Goal: Book appointment/travel/reservation

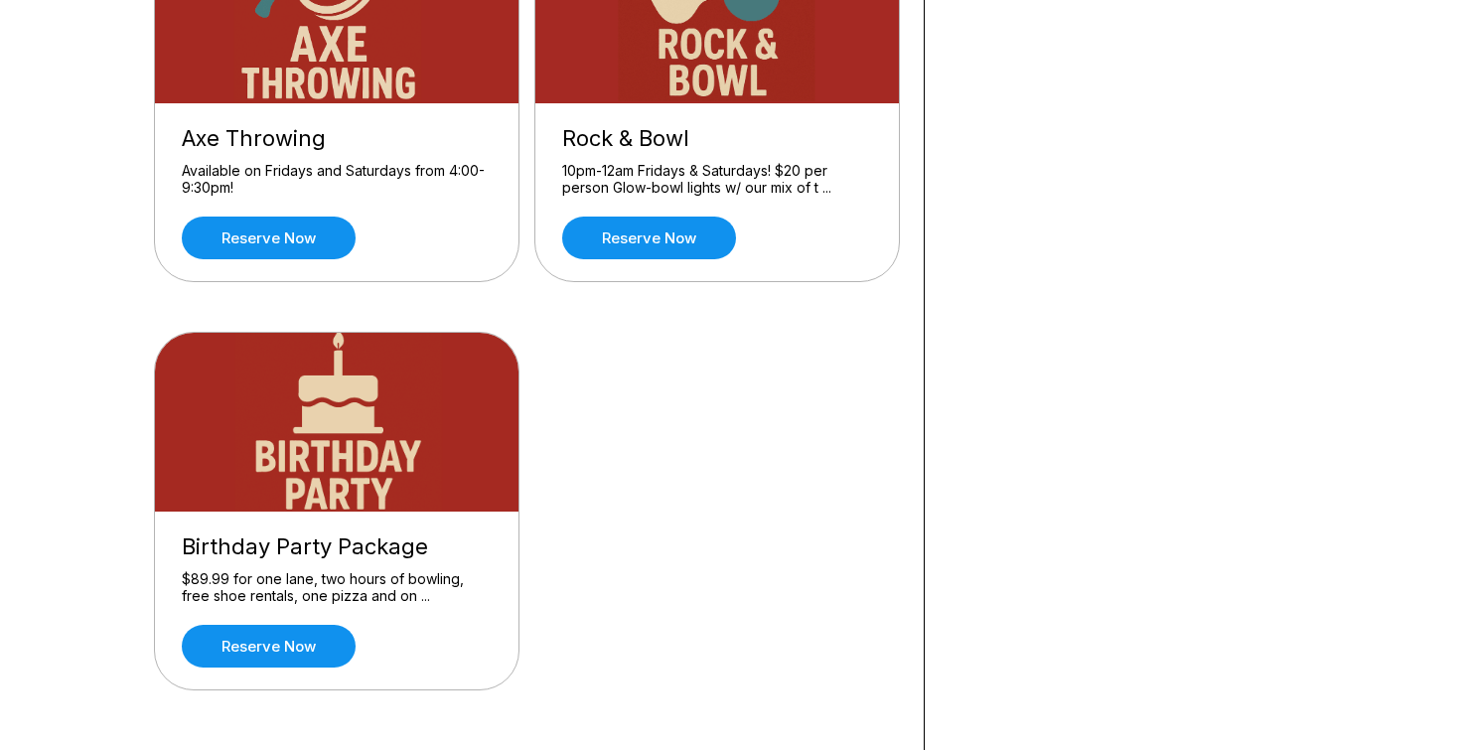
scroll to position [698, 0]
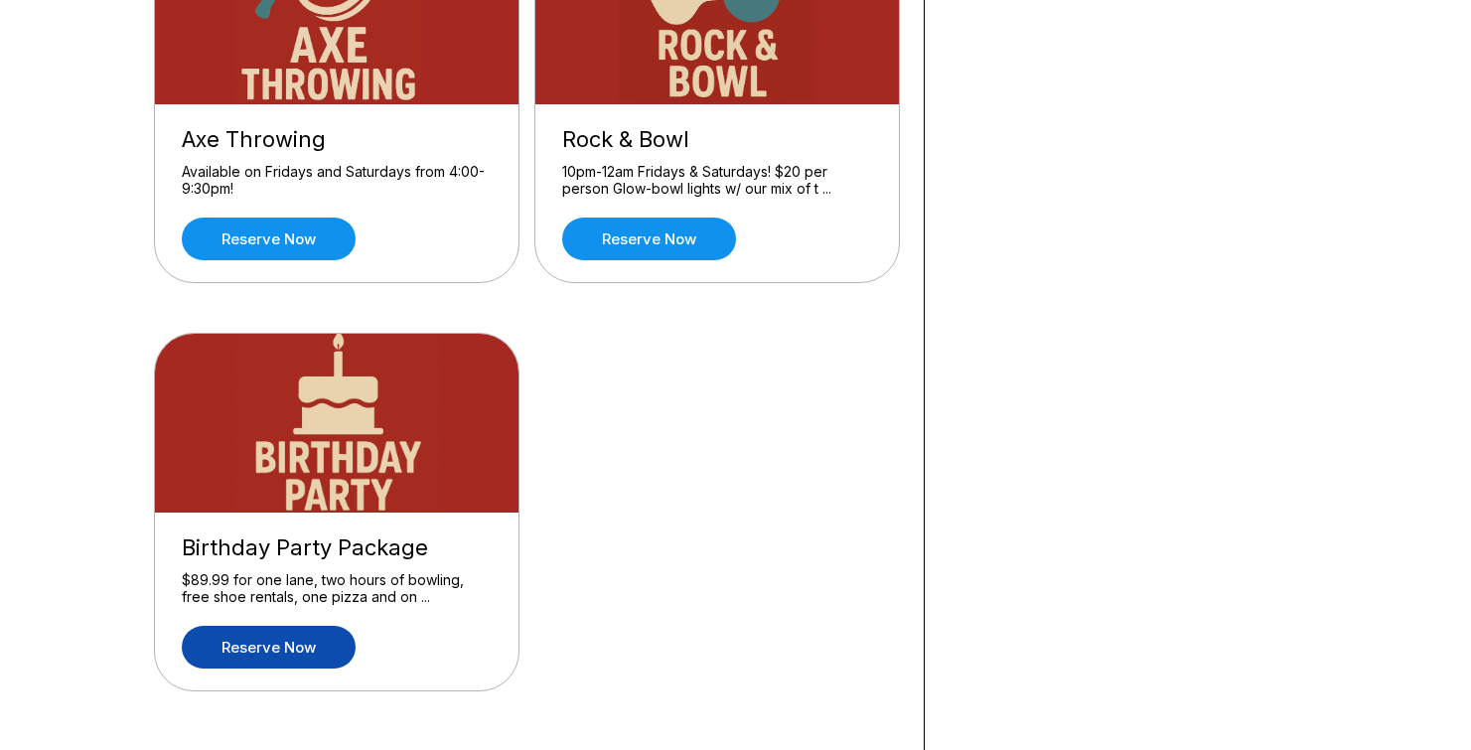
click at [306, 636] on link "Reserve now" at bounding box center [269, 647] width 174 height 43
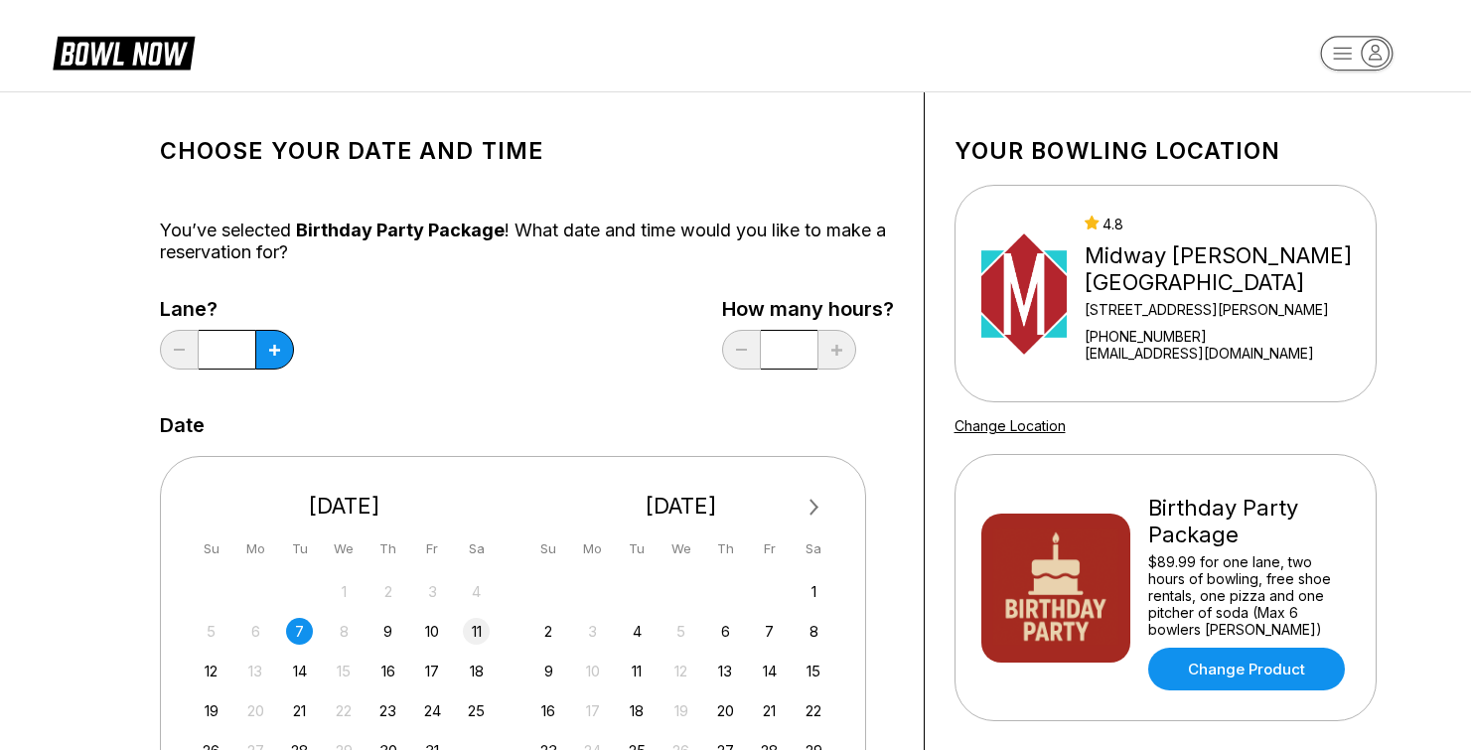
click at [475, 622] on div "11" at bounding box center [476, 631] width 27 height 27
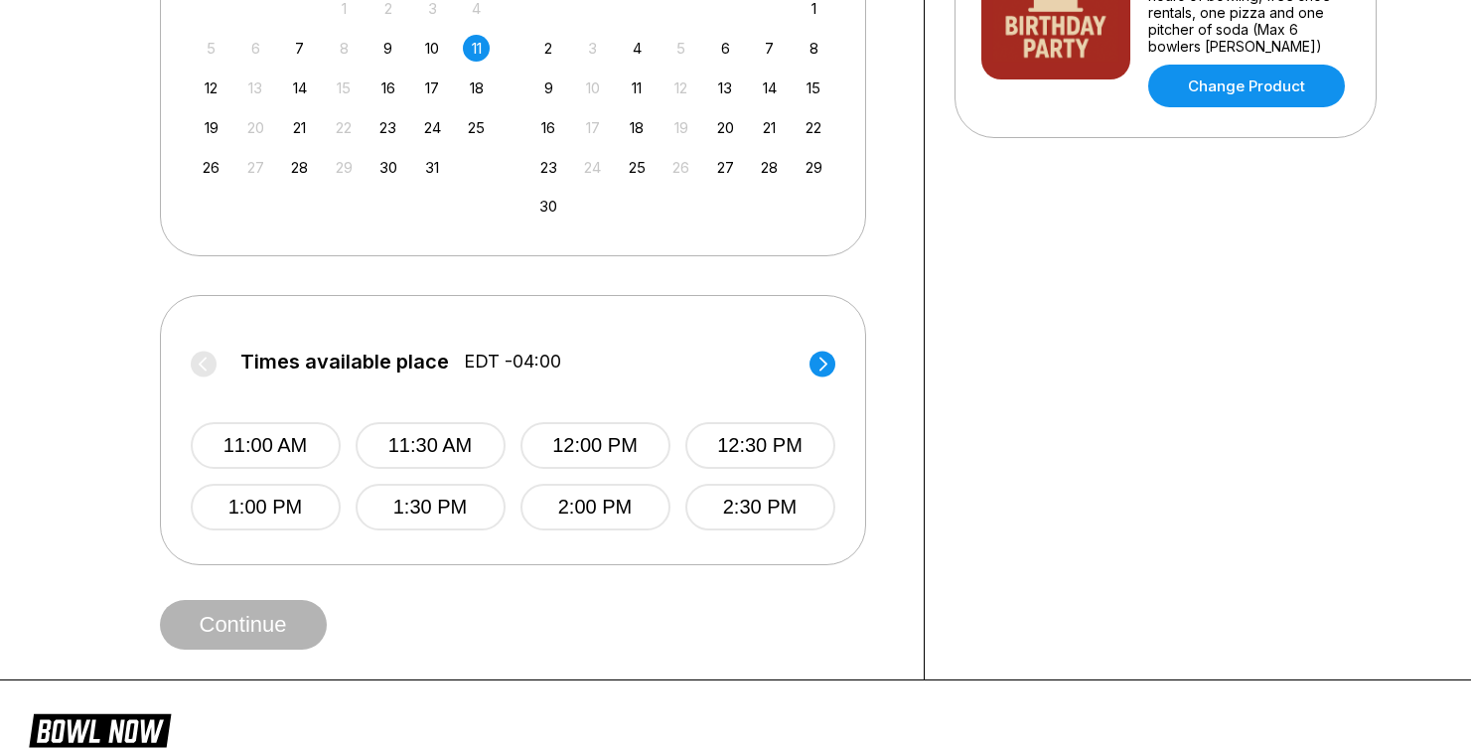
scroll to position [585, 0]
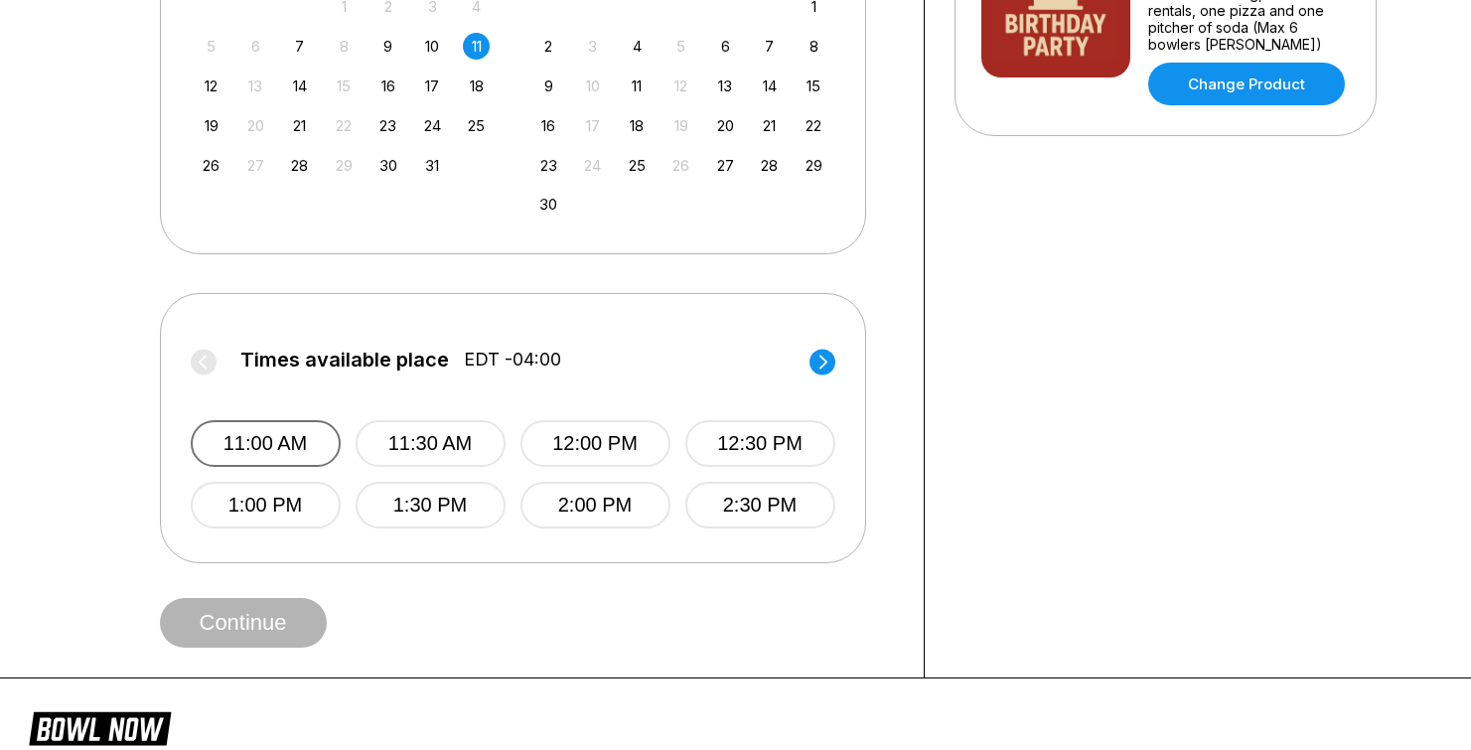
click at [281, 437] on button "11:00 AM" at bounding box center [266, 443] width 150 height 47
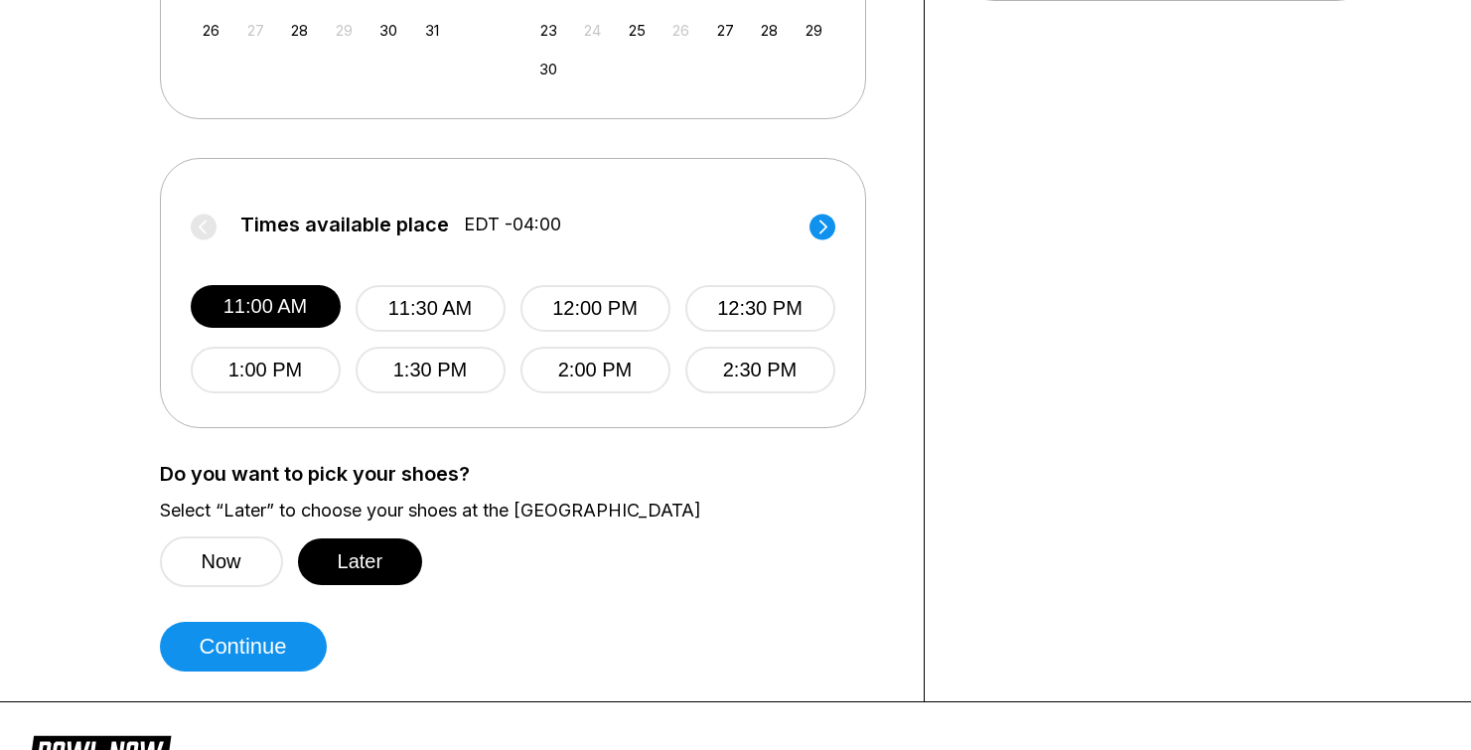
scroll to position [740, 0]
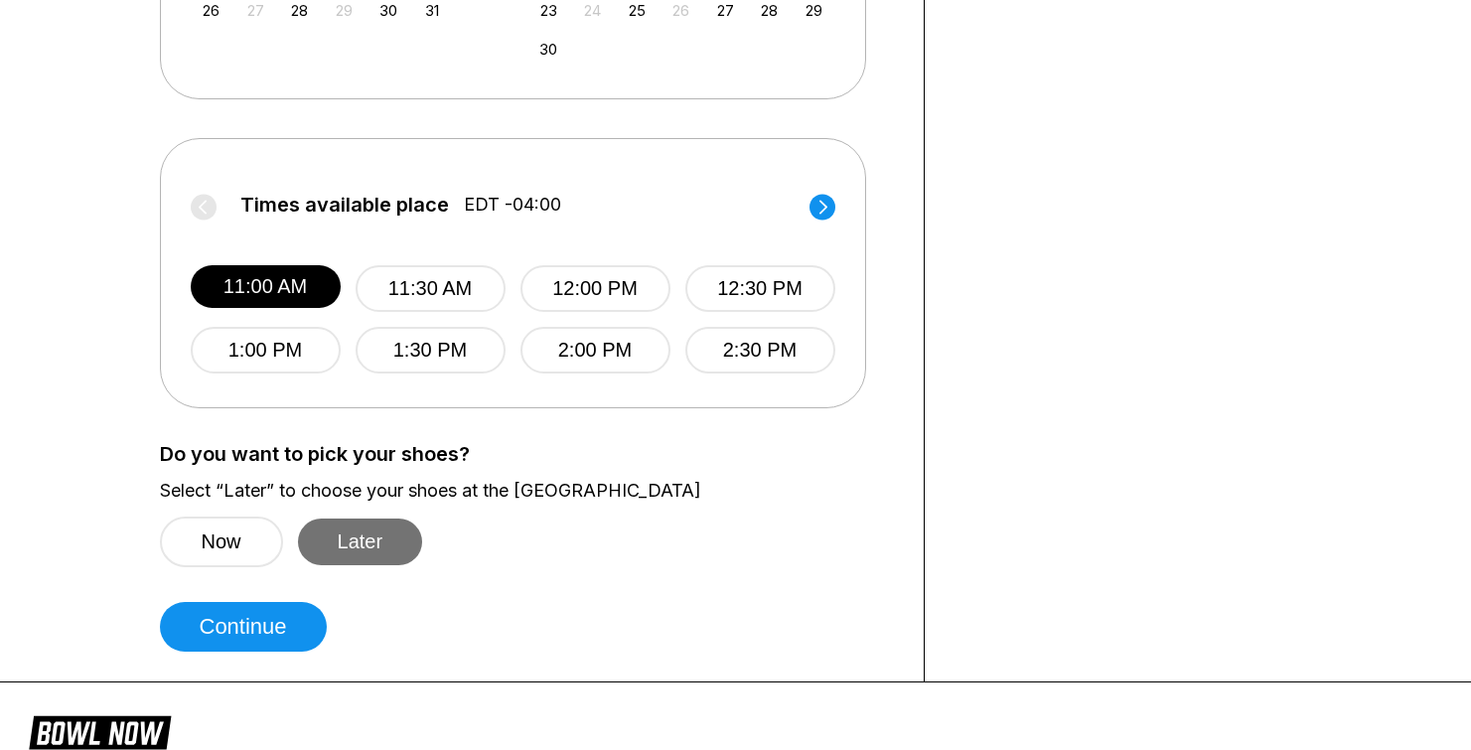
click at [362, 528] on button "Later" at bounding box center [360, 541] width 125 height 47
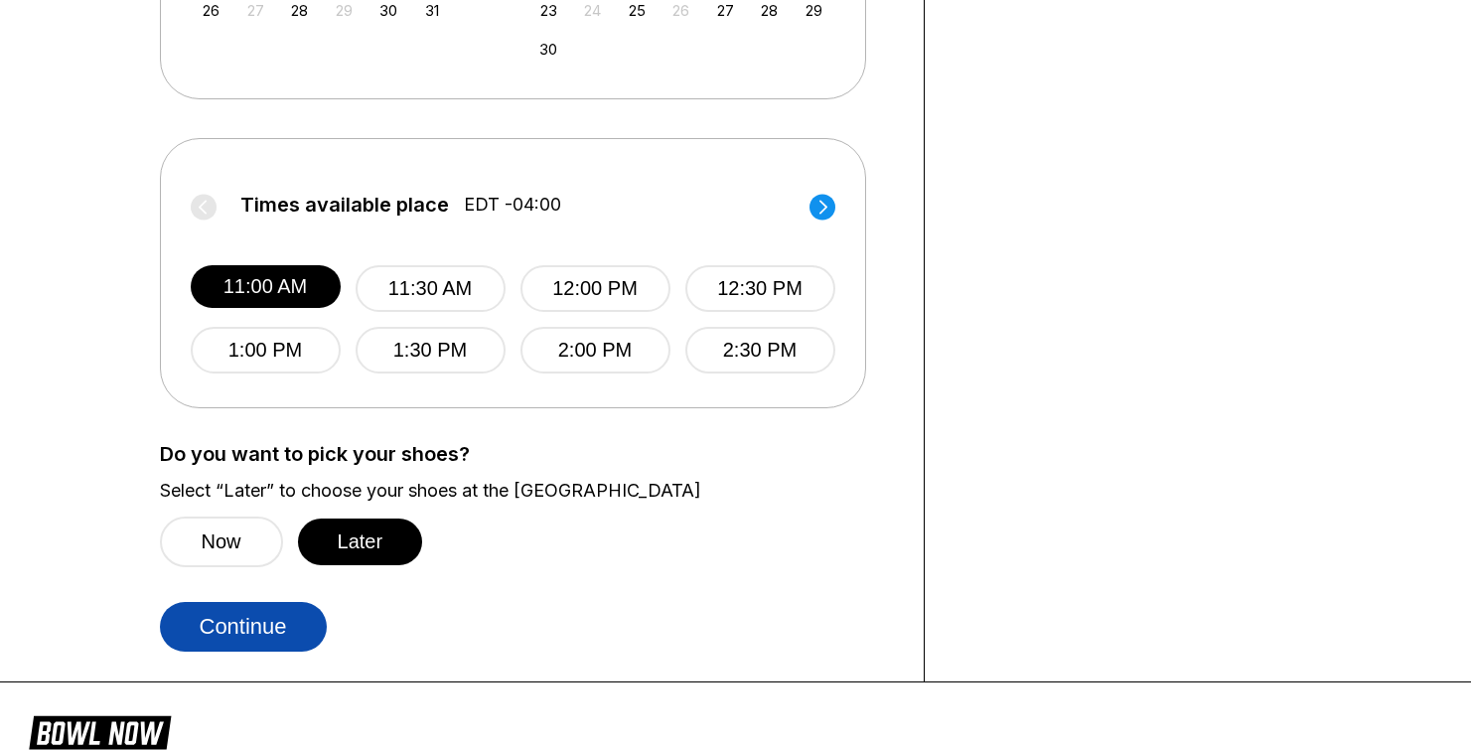
click at [282, 637] on button "Continue" at bounding box center [243, 627] width 167 height 50
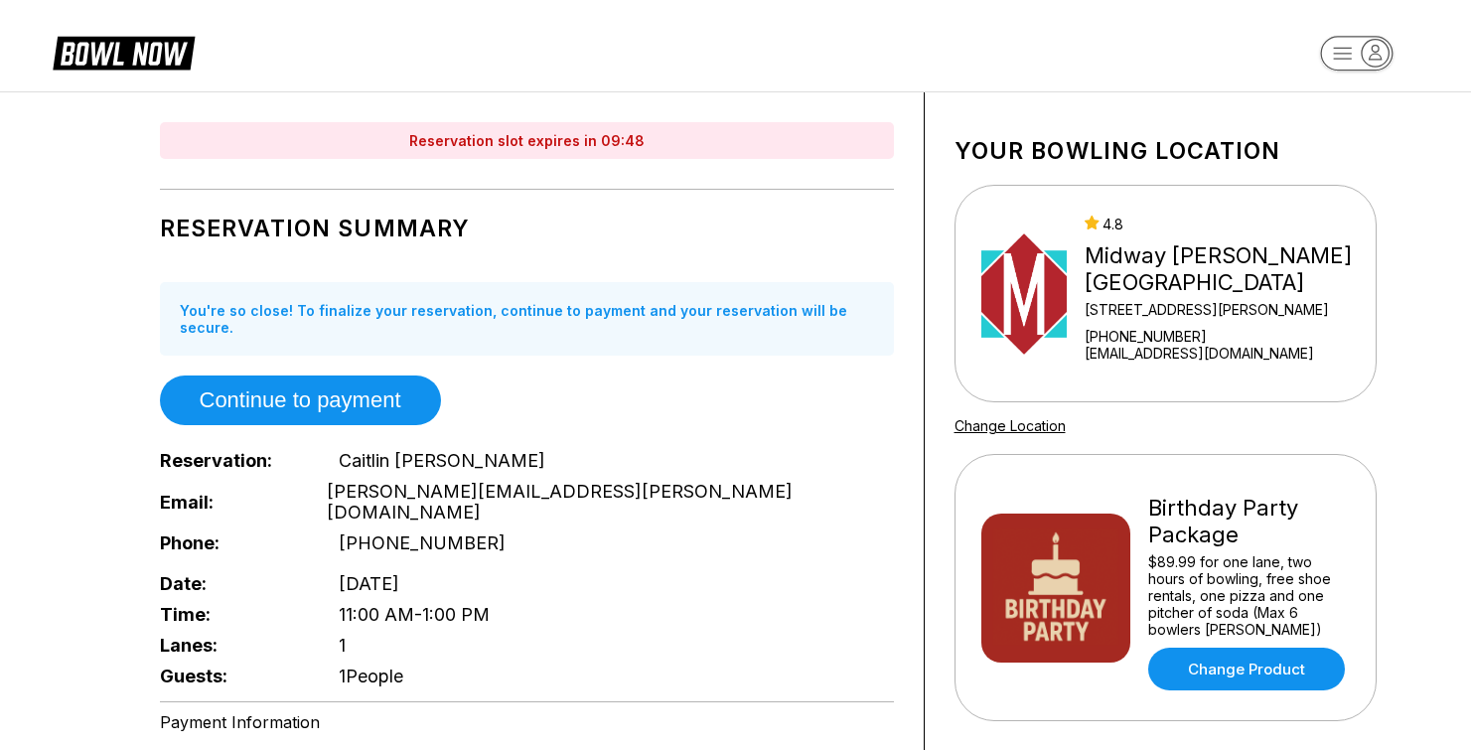
click at [113, 59] on icon at bounding box center [124, 52] width 142 height 38
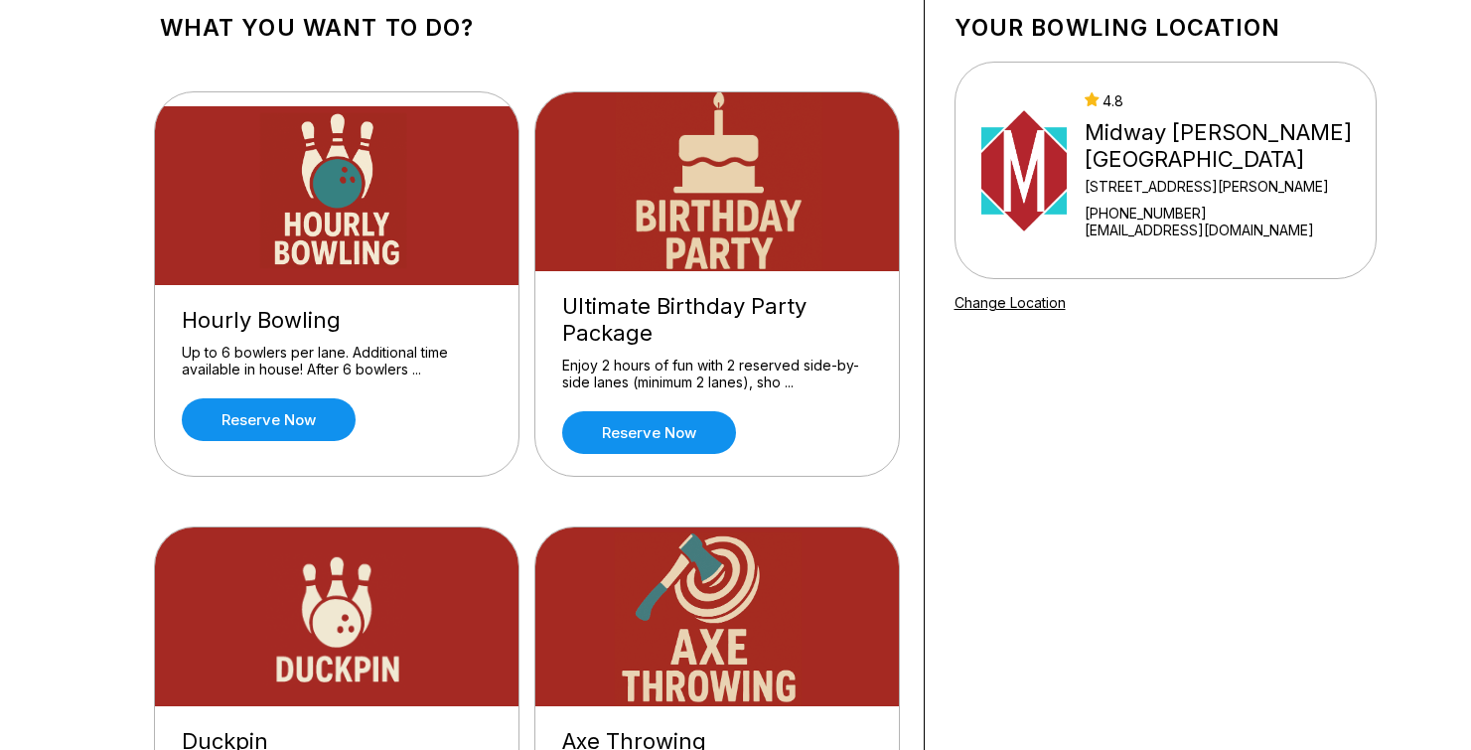
scroll to position [128, 0]
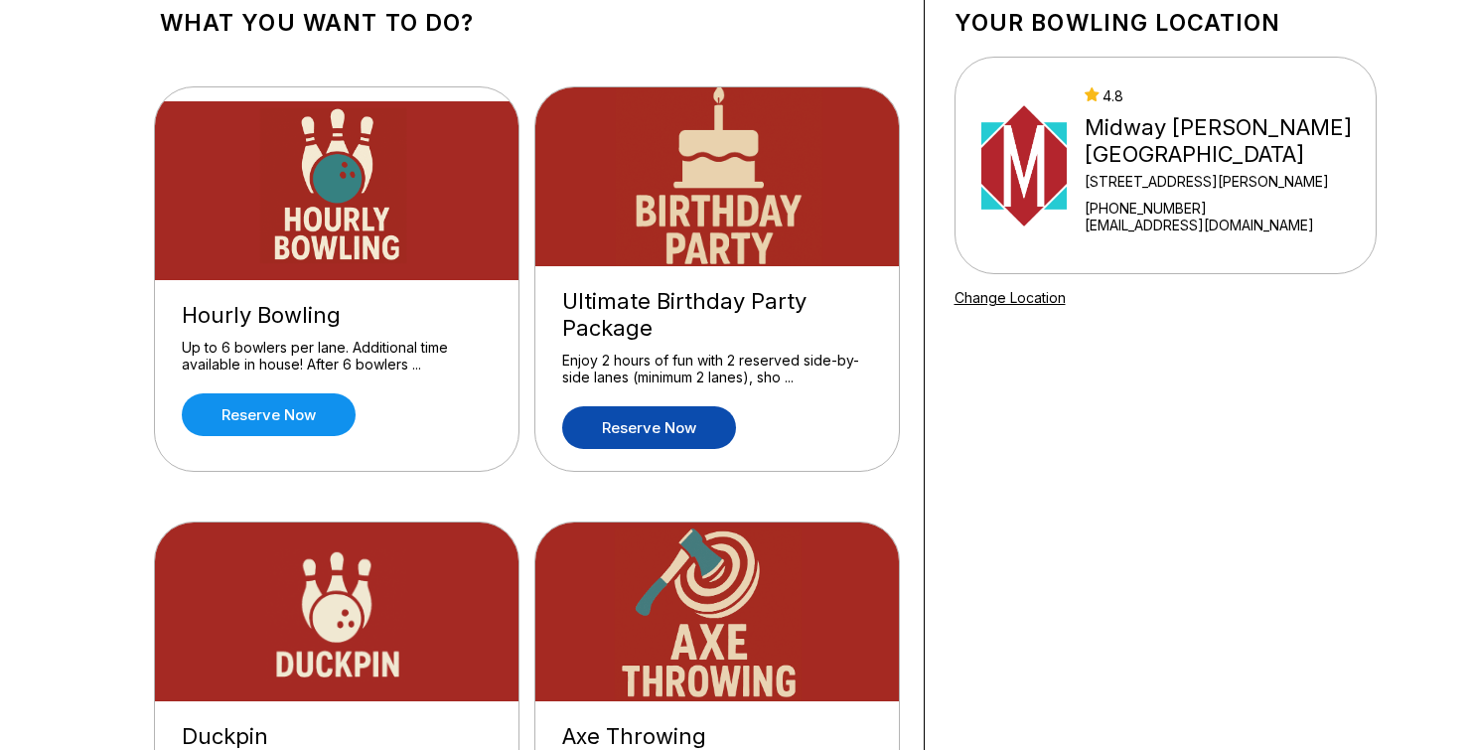
click at [677, 435] on link "Reserve now" at bounding box center [649, 427] width 174 height 43
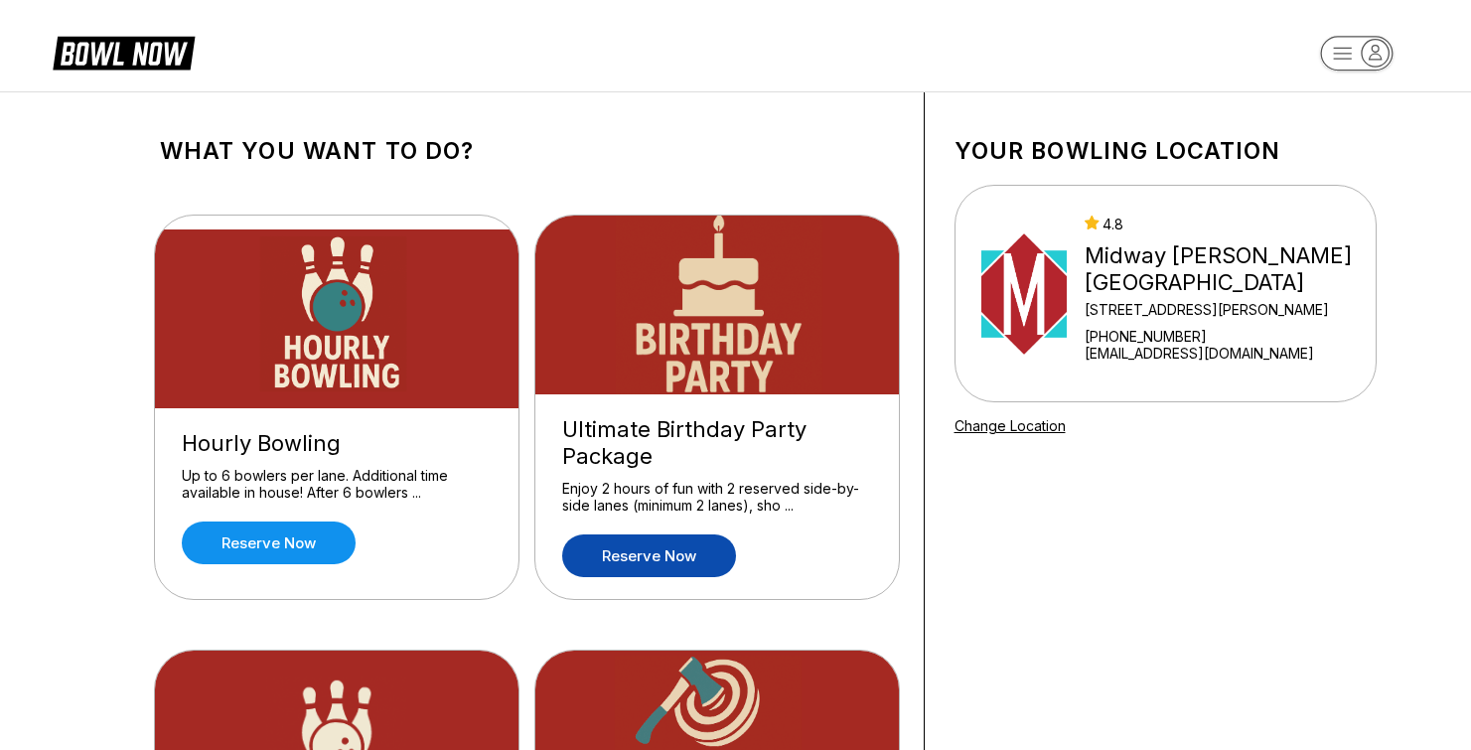
click at [705, 547] on link "Reserve now" at bounding box center [649, 555] width 174 height 43
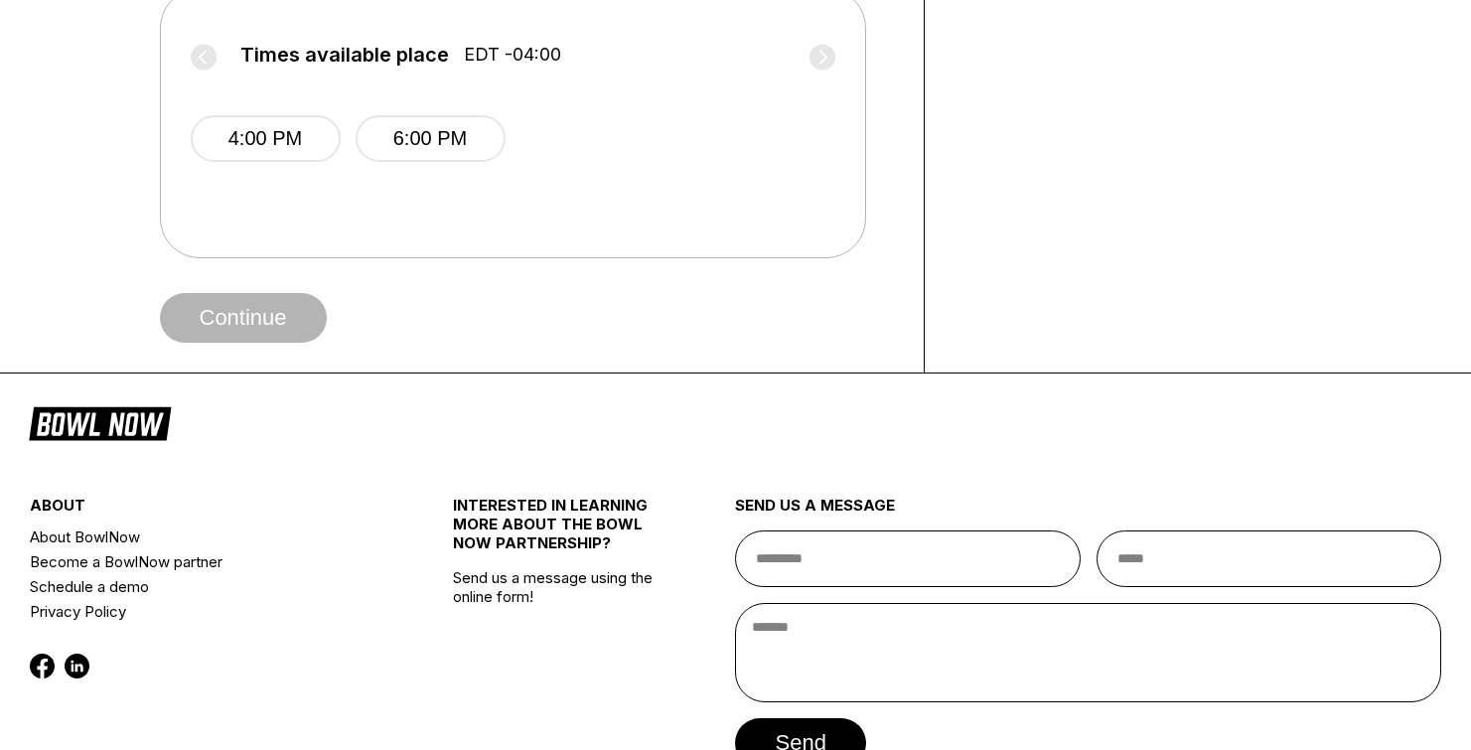
scroll to position [924, 0]
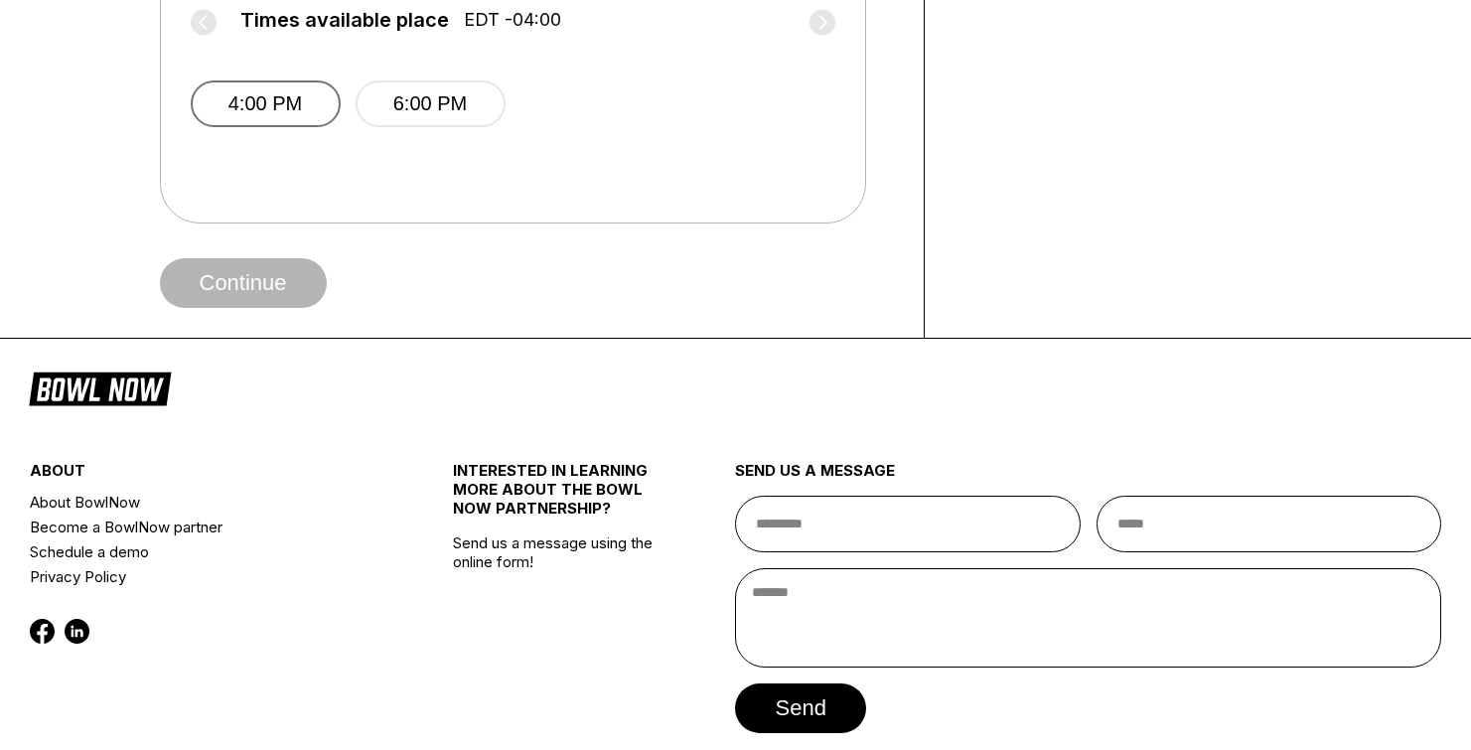
click at [293, 118] on button "4:00 PM" at bounding box center [266, 103] width 150 height 47
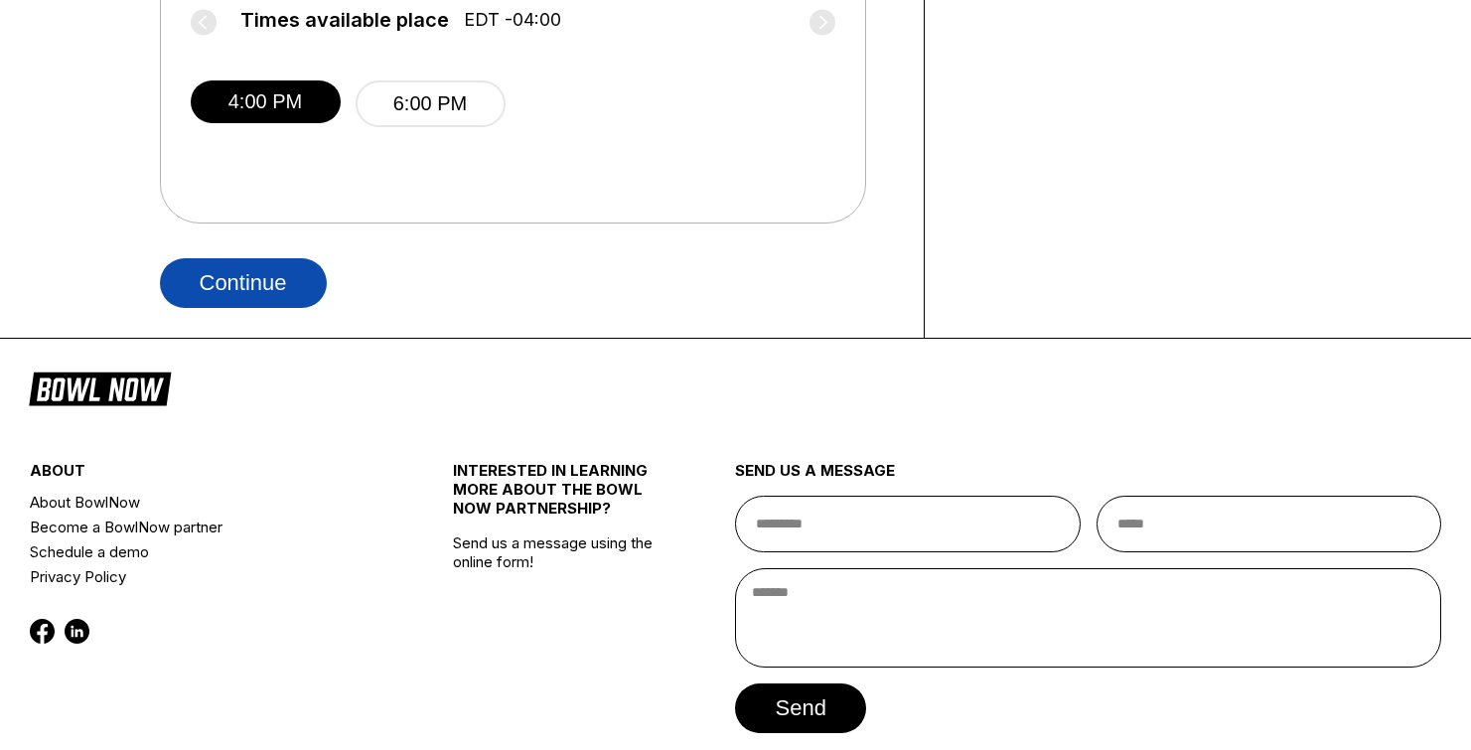
click at [287, 289] on button "Continue" at bounding box center [243, 283] width 167 height 50
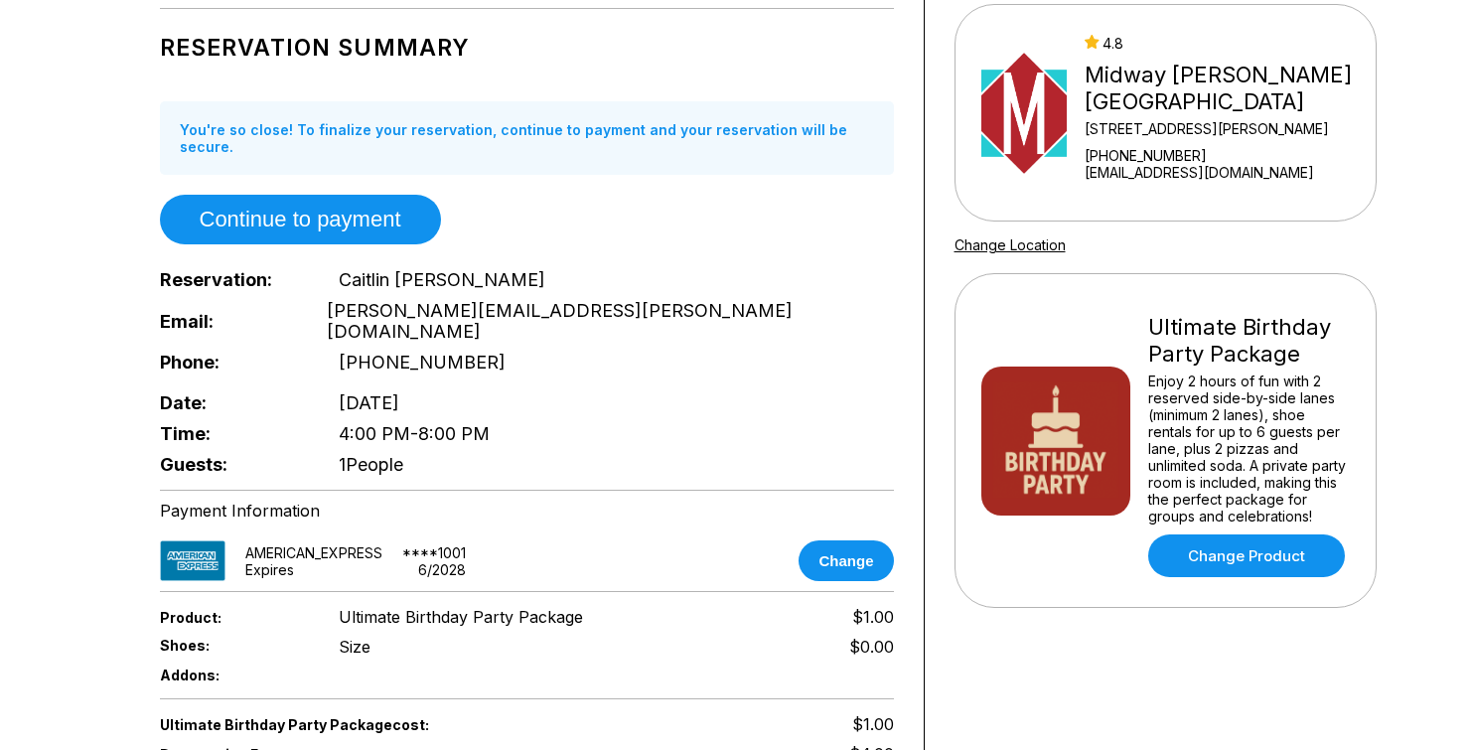
scroll to position [180, 0]
click at [1209, 339] on div "Ultimate Birthday Party Package" at bounding box center [1249, 342] width 202 height 54
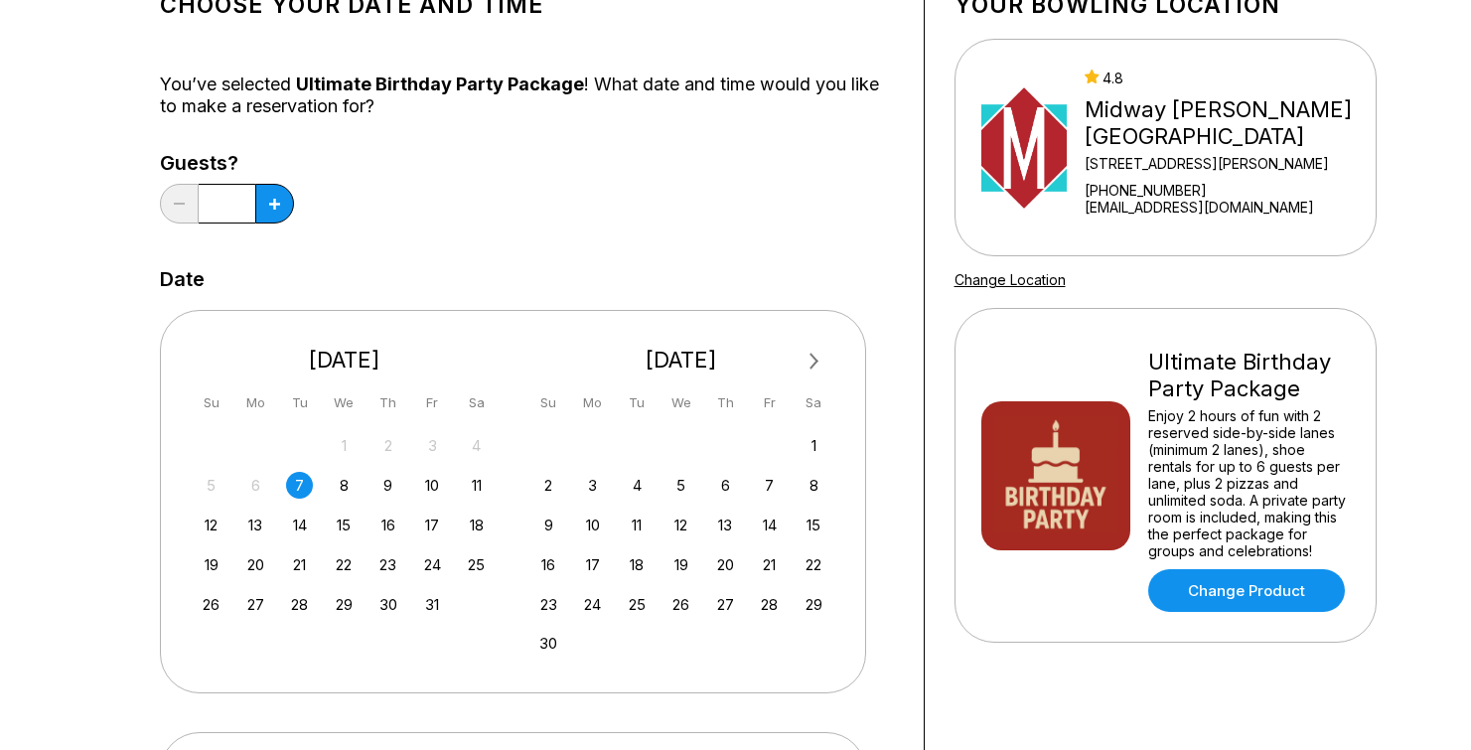
scroll to position [161, 0]
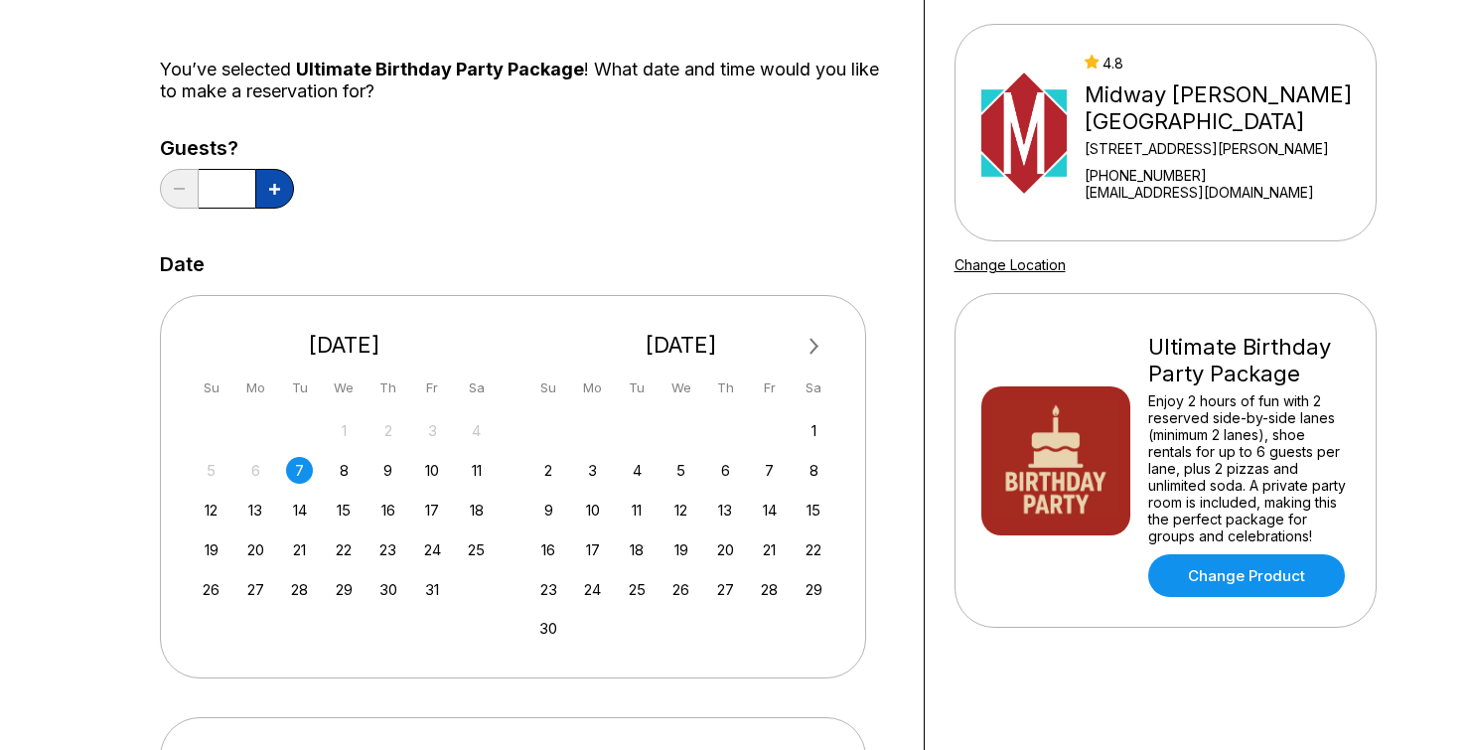
click at [276, 199] on button at bounding box center [274, 189] width 39 height 40
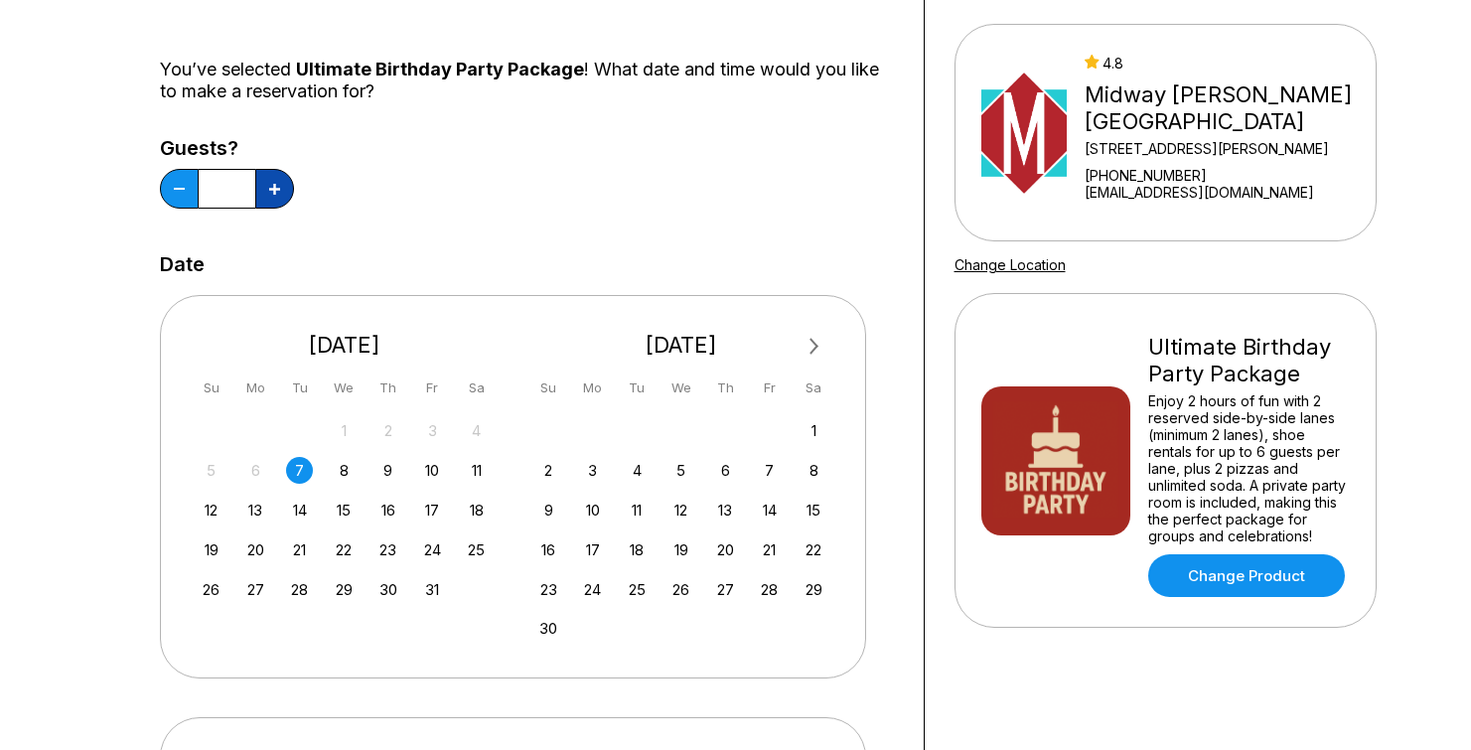
click at [276, 199] on button at bounding box center [274, 189] width 39 height 40
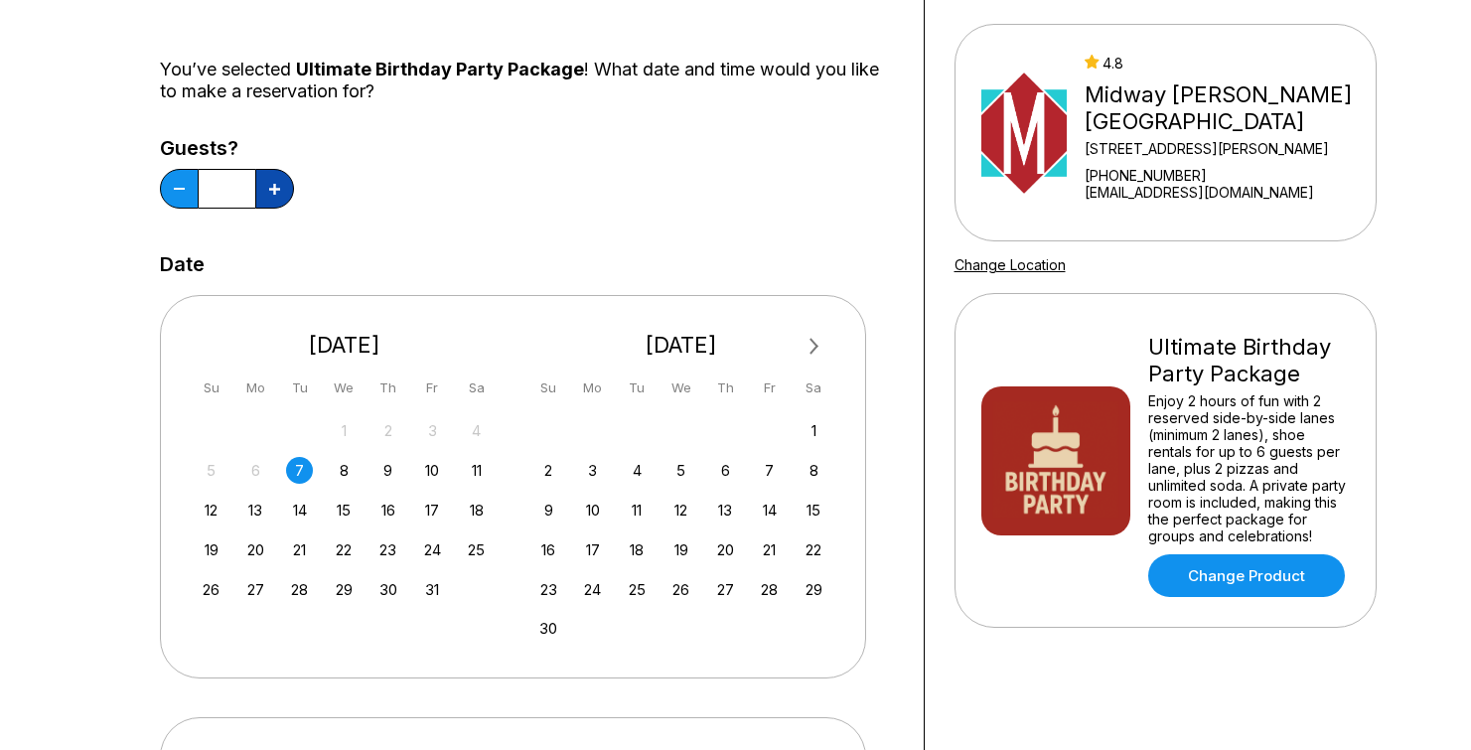
click at [276, 199] on button at bounding box center [274, 189] width 39 height 40
type input "**"
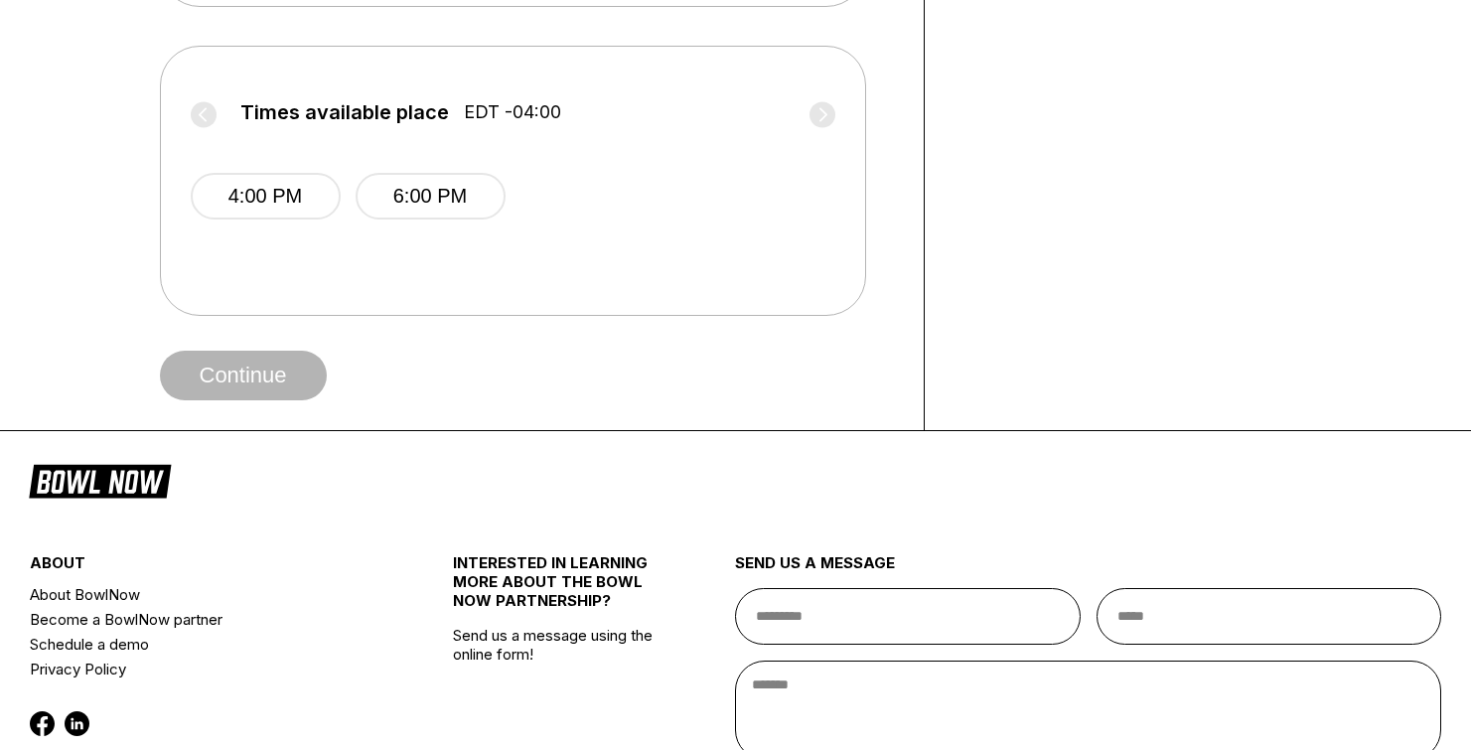
scroll to position [971, 0]
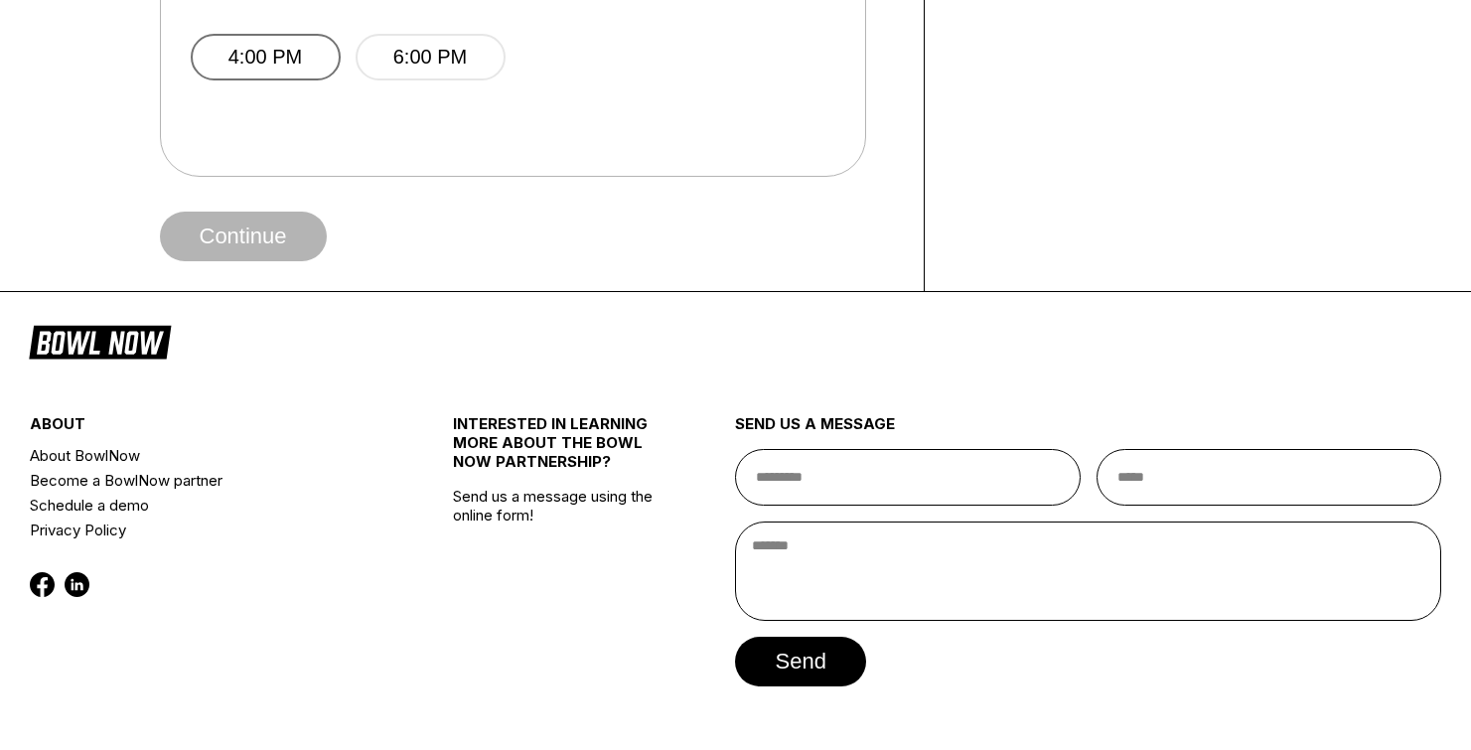
click at [316, 45] on button "4:00 PM" at bounding box center [266, 57] width 150 height 47
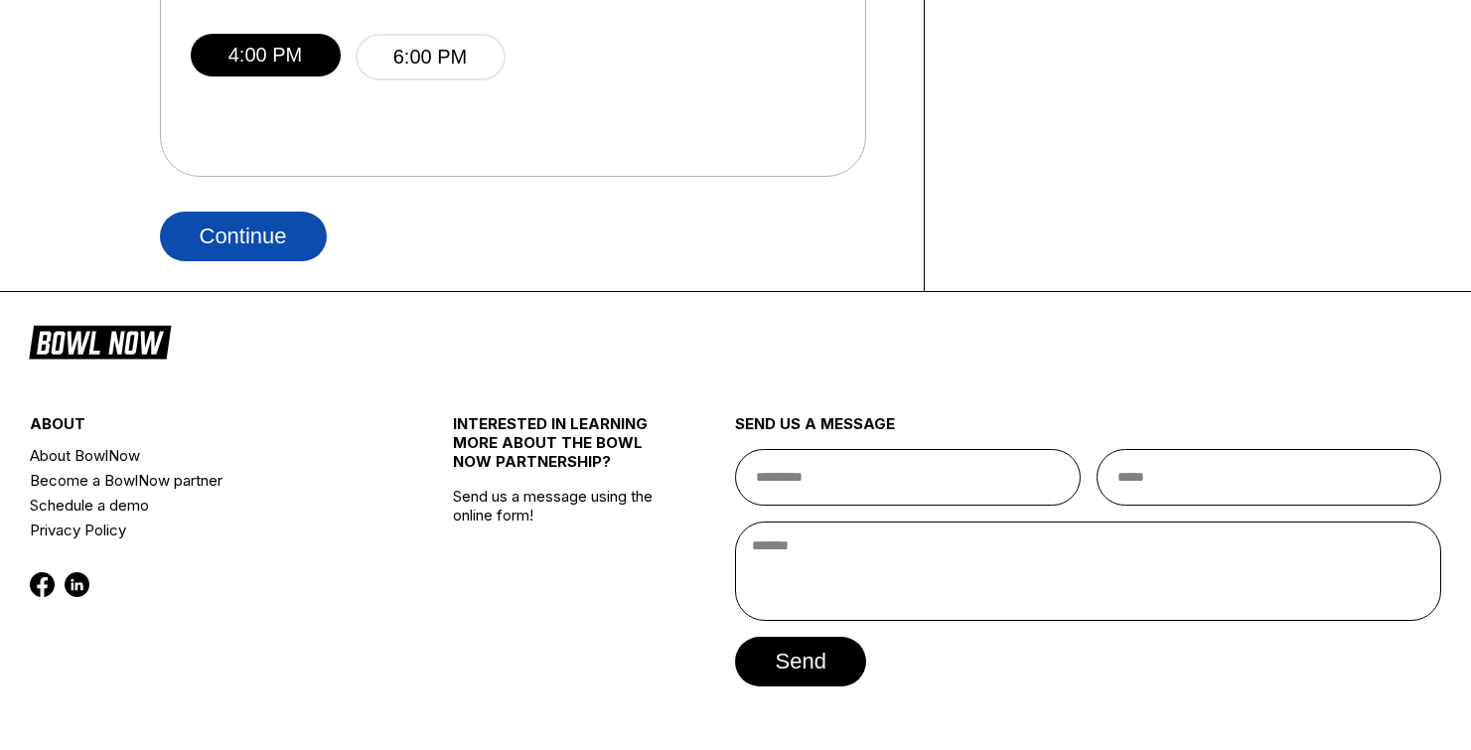
click at [293, 242] on button "Continue" at bounding box center [243, 236] width 167 height 50
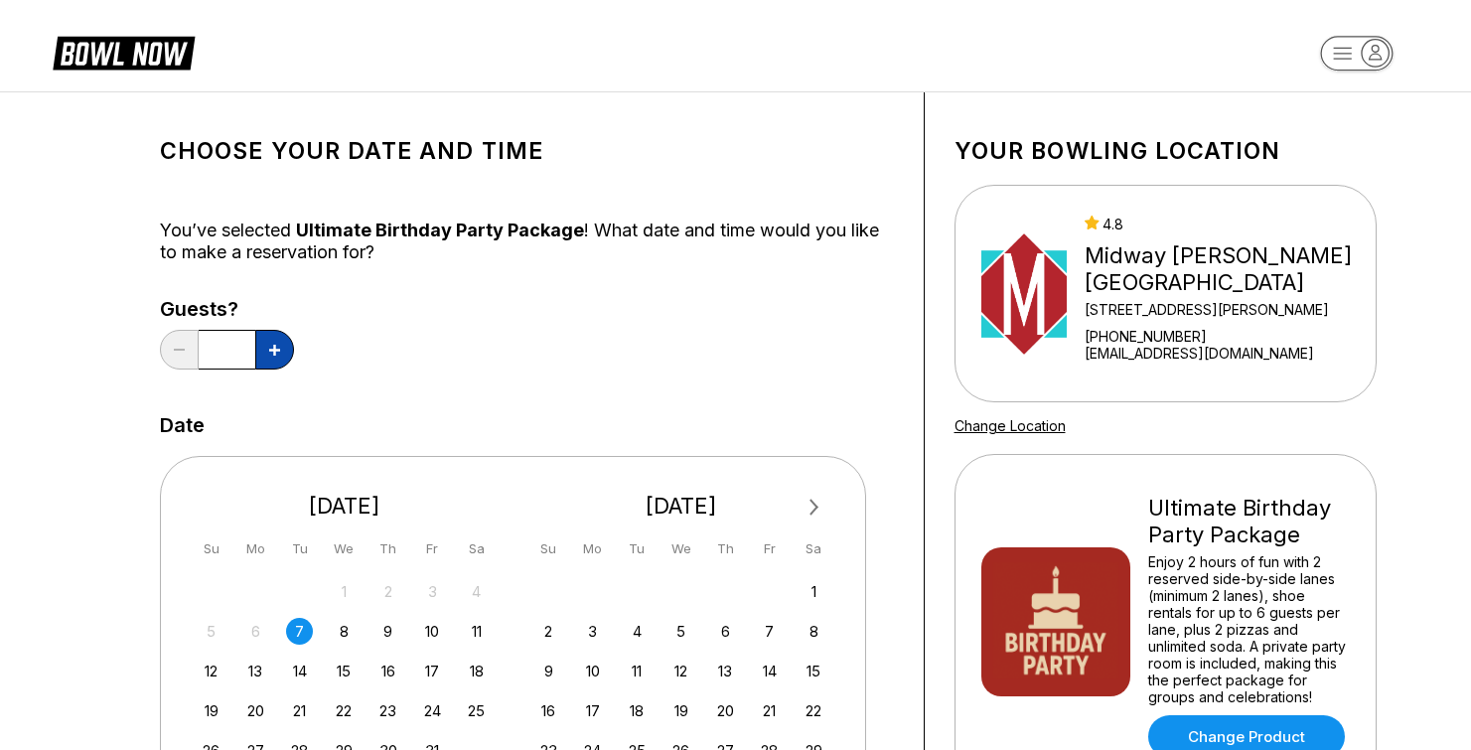
click at [278, 364] on button at bounding box center [274, 350] width 39 height 40
click at [275, 356] on button at bounding box center [274, 350] width 39 height 40
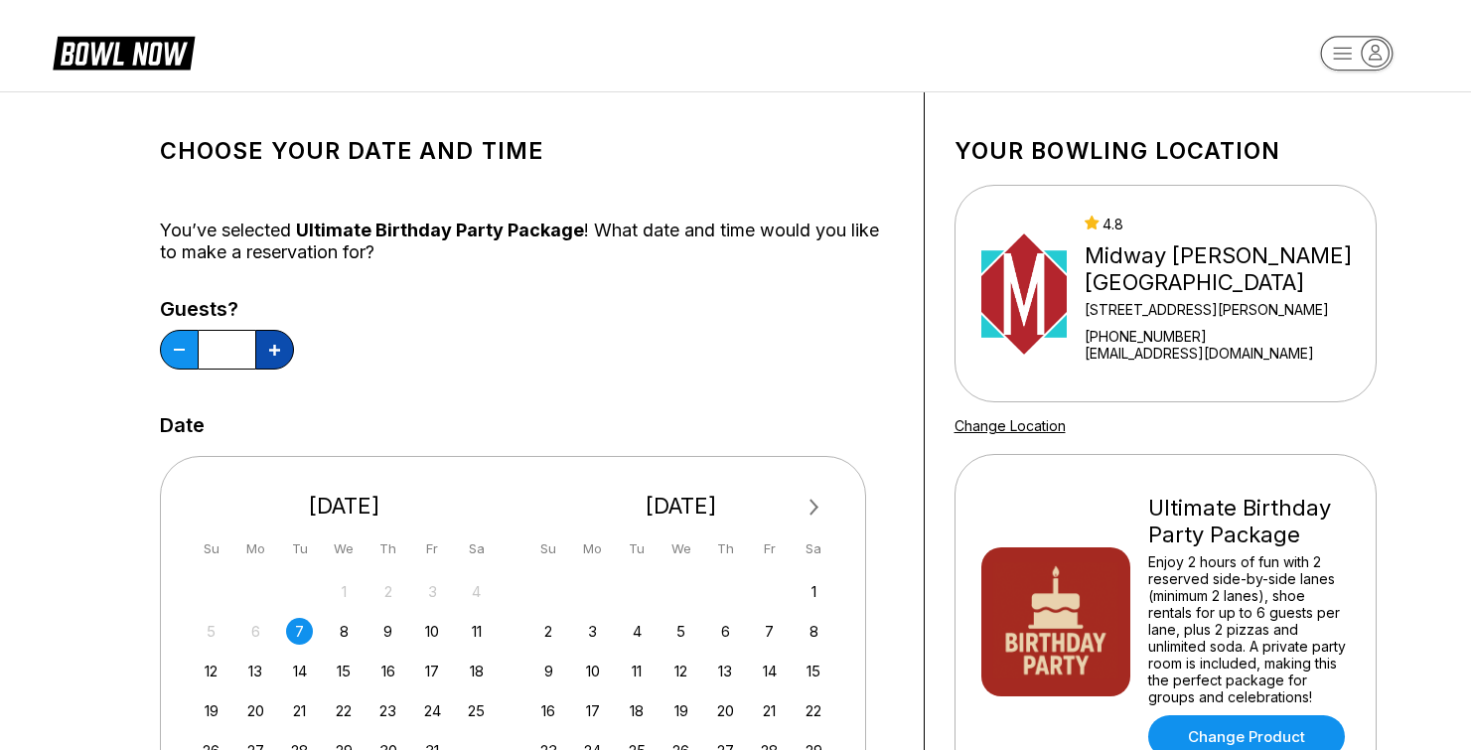
click at [275, 356] on button at bounding box center [274, 350] width 39 height 40
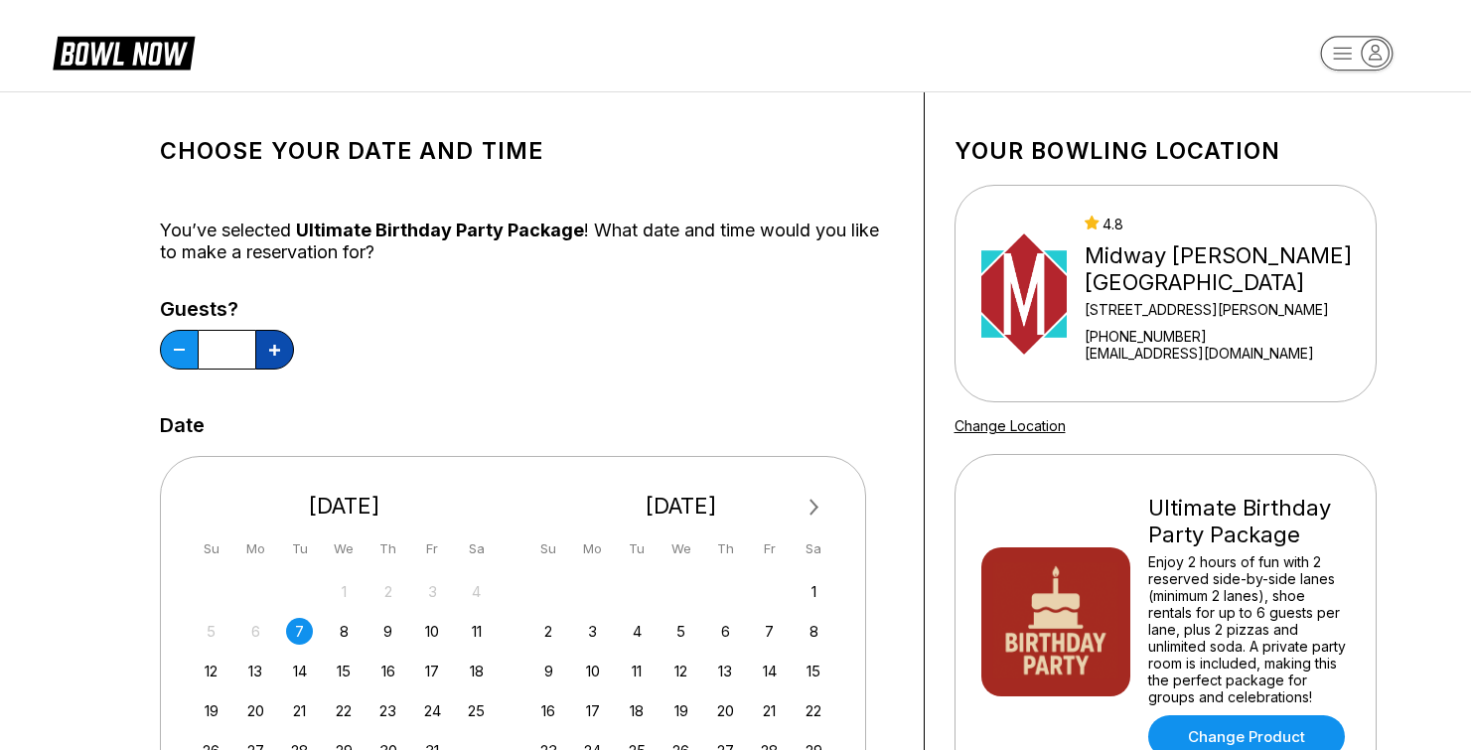
click at [275, 356] on button at bounding box center [274, 350] width 39 height 40
type input "**"
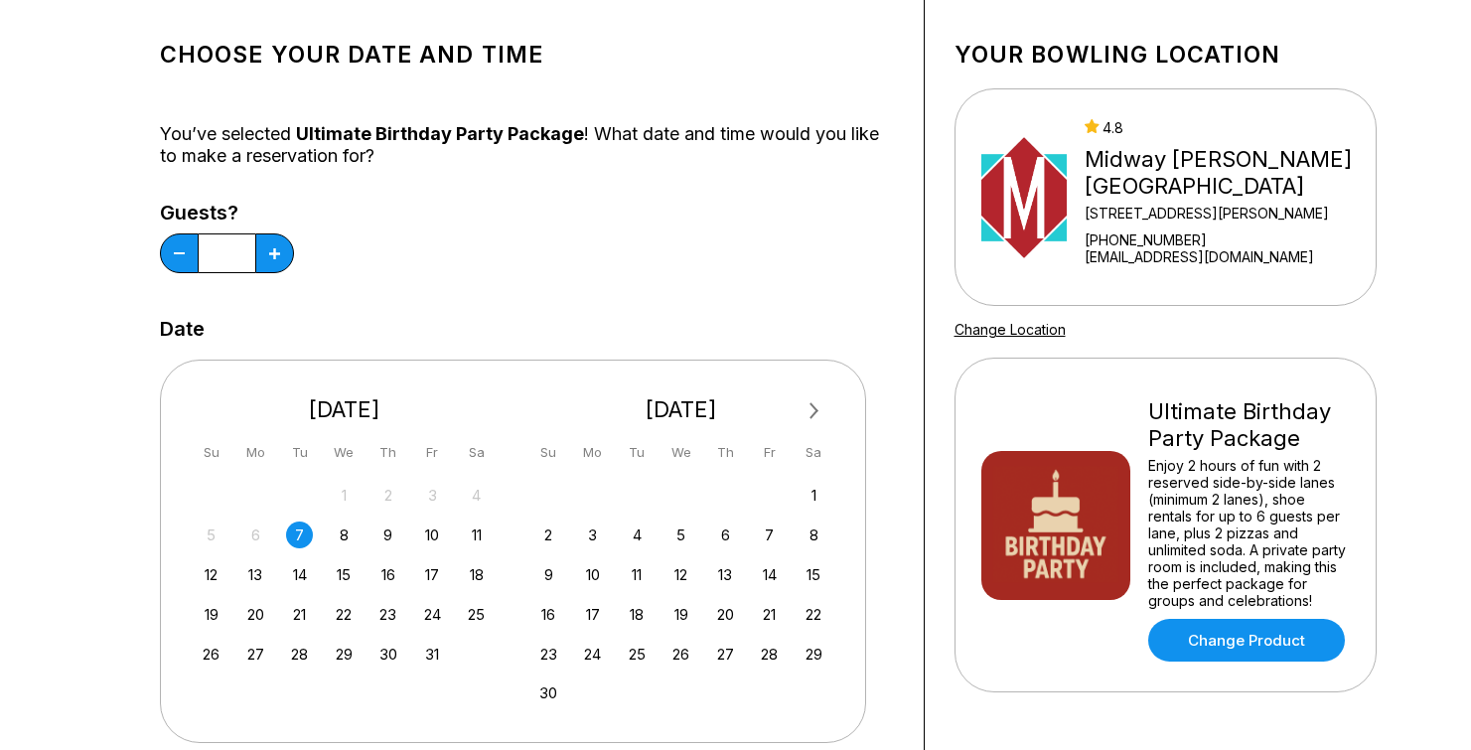
scroll to position [97, 0]
click at [477, 537] on div "11" at bounding box center [476, 533] width 27 height 27
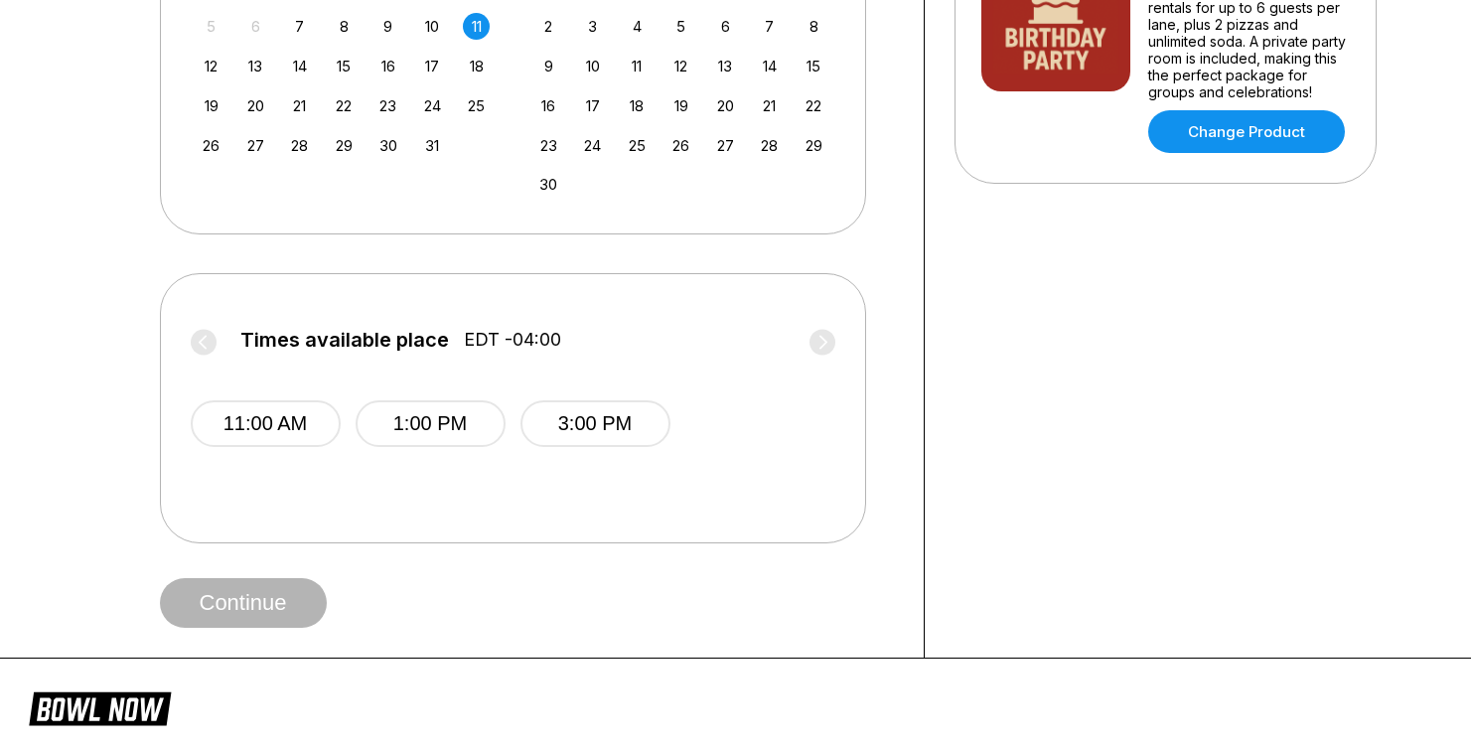
scroll to position [644, 0]
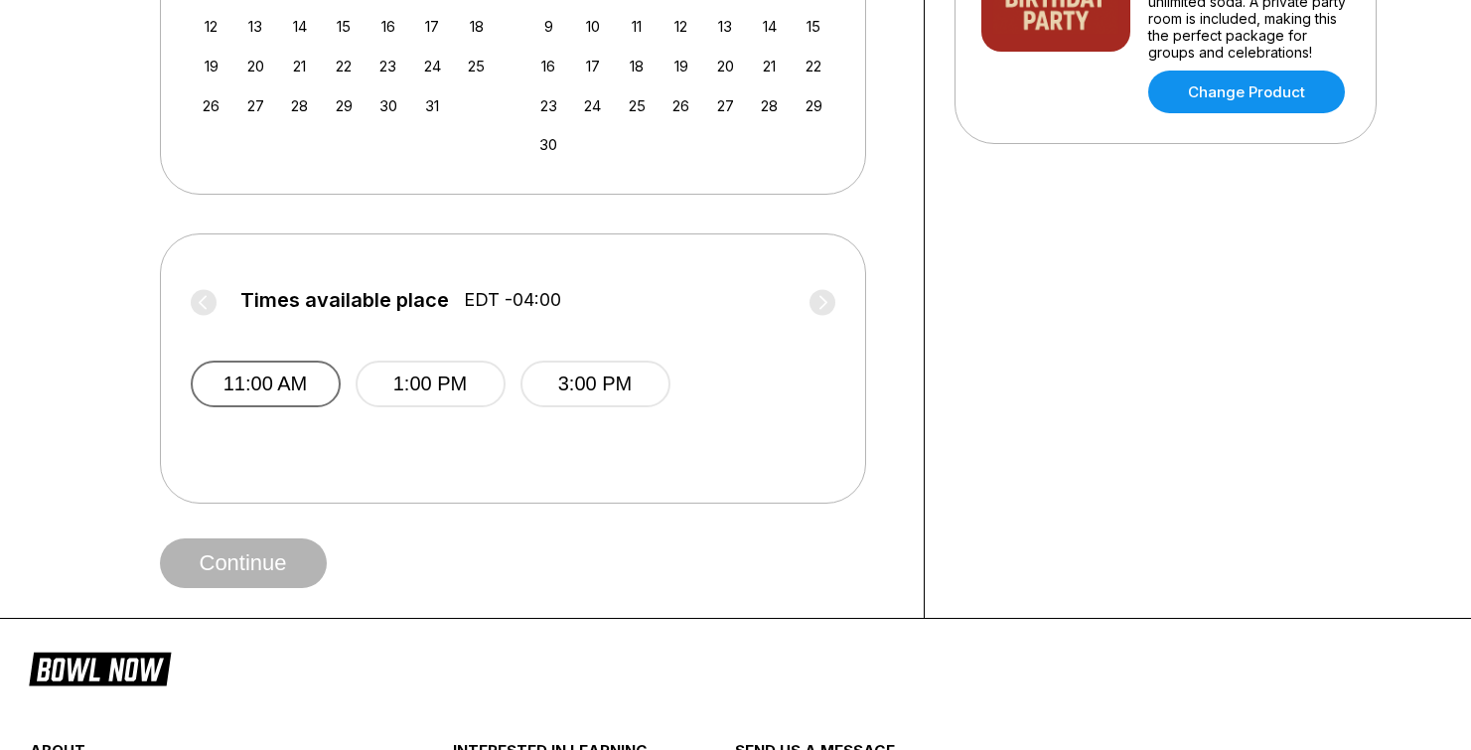
click at [305, 381] on button "11:00 AM" at bounding box center [266, 383] width 150 height 47
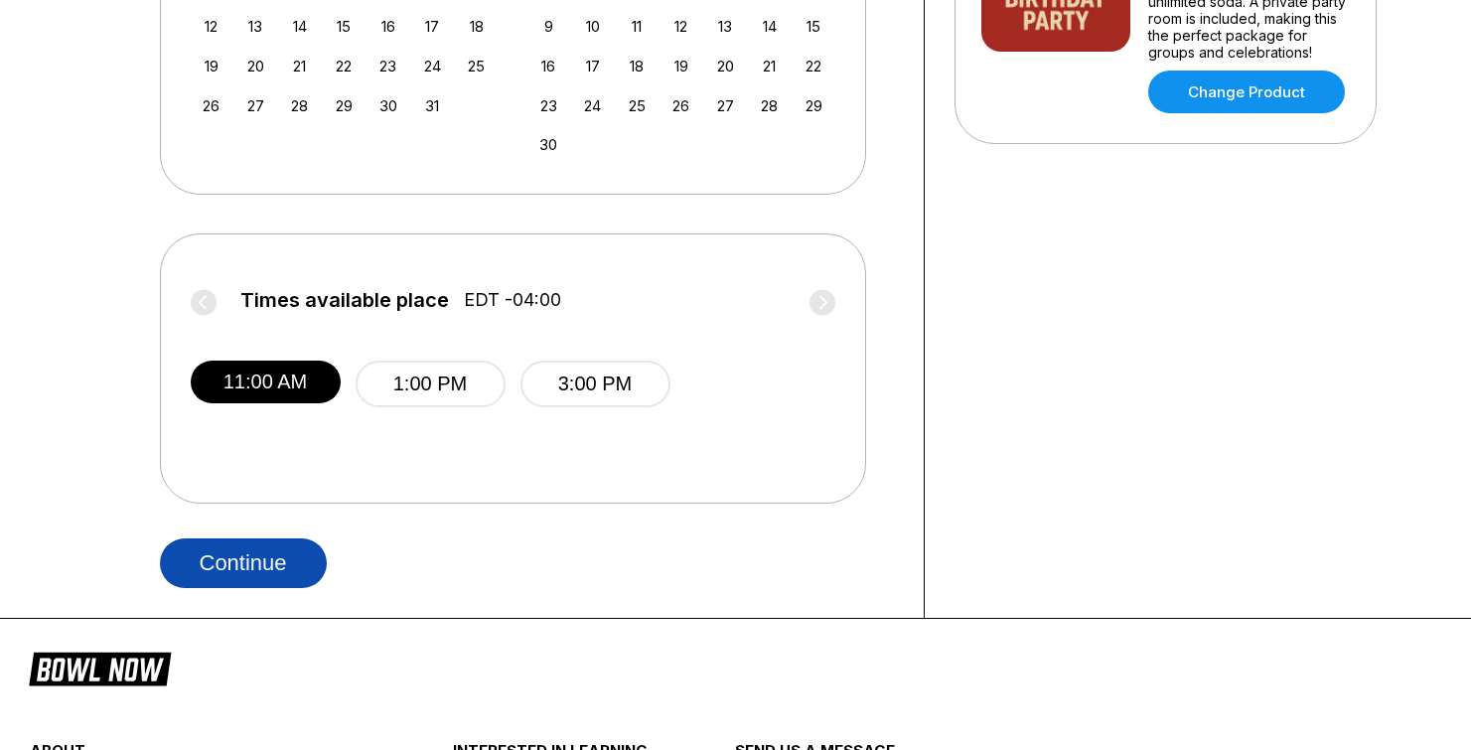
click at [270, 562] on button "Continue" at bounding box center [243, 563] width 167 height 50
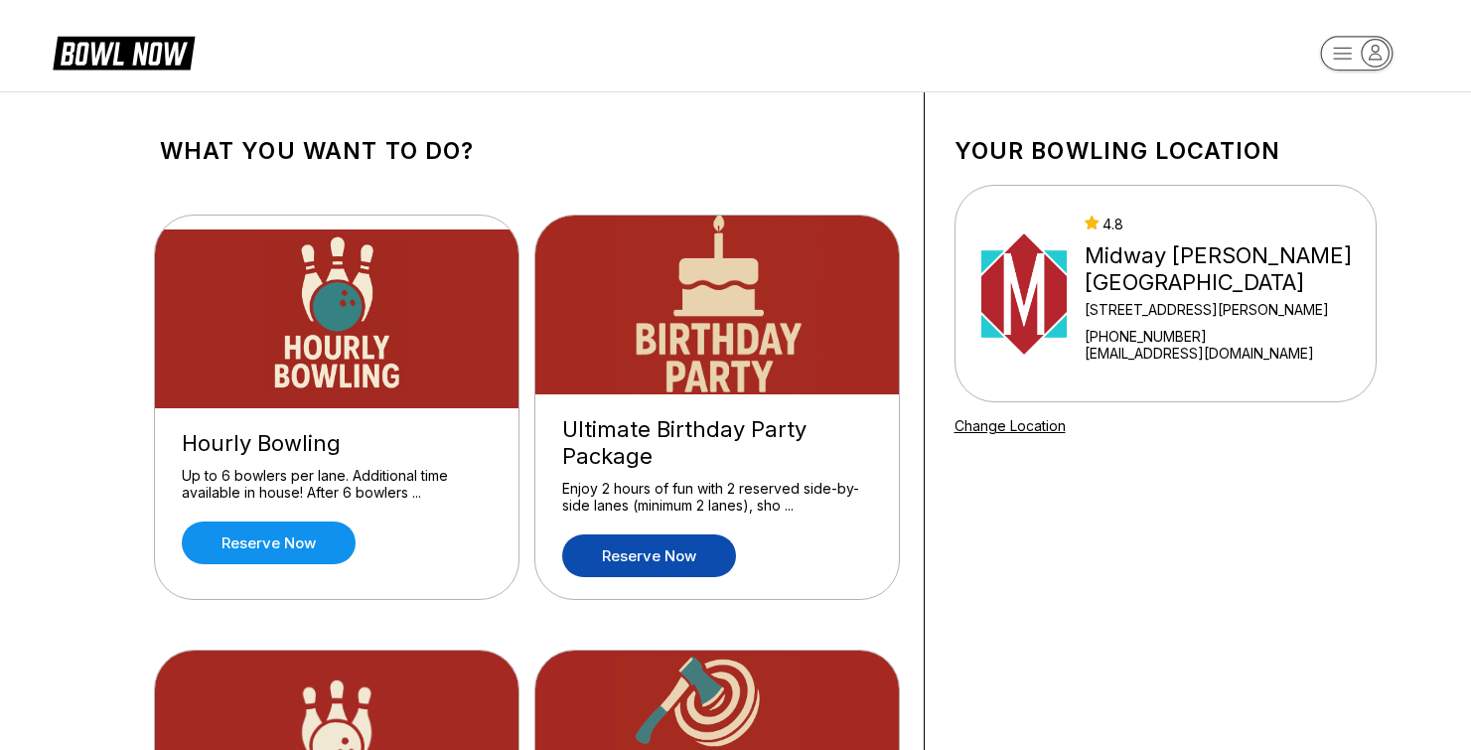
click at [610, 559] on link "Reserve now" at bounding box center [649, 555] width 174 height 43
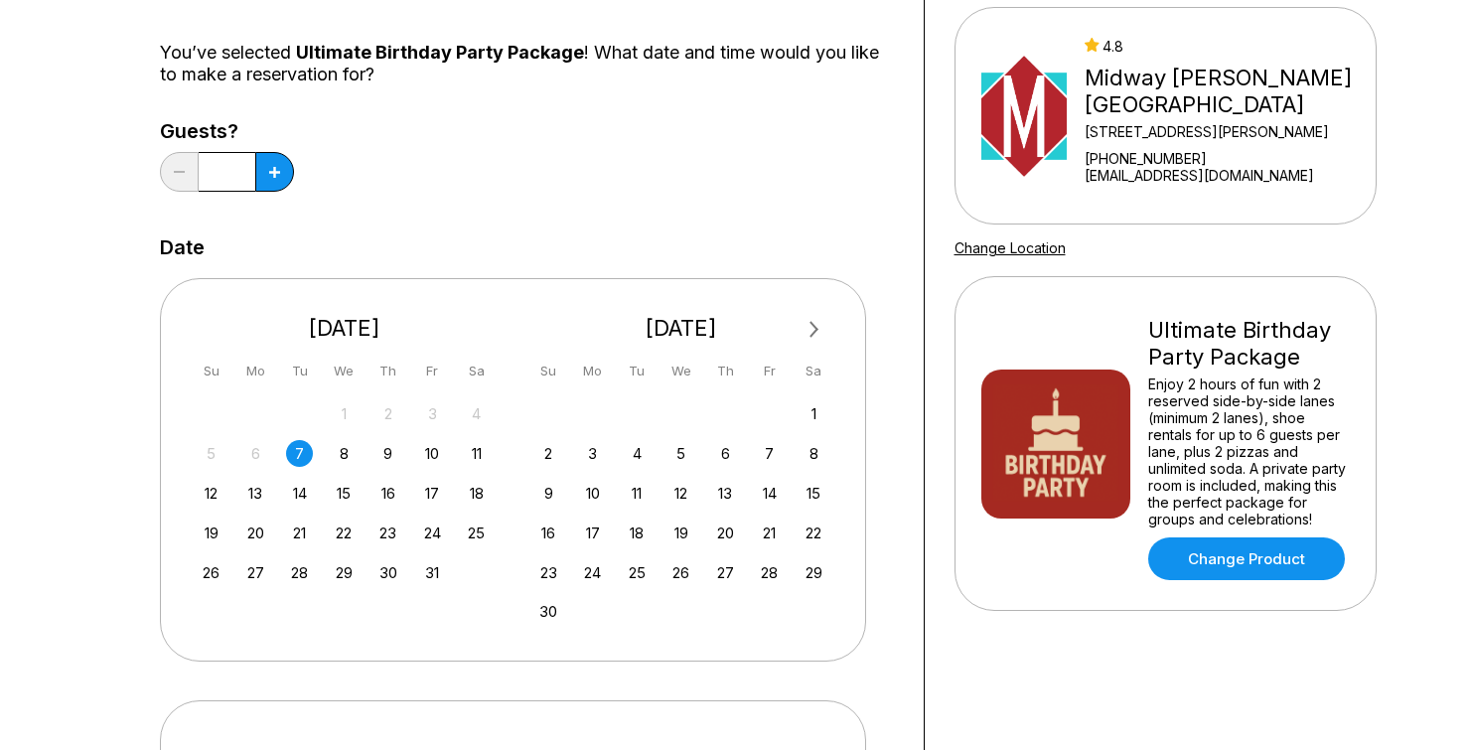
scroll to position [207, 0]
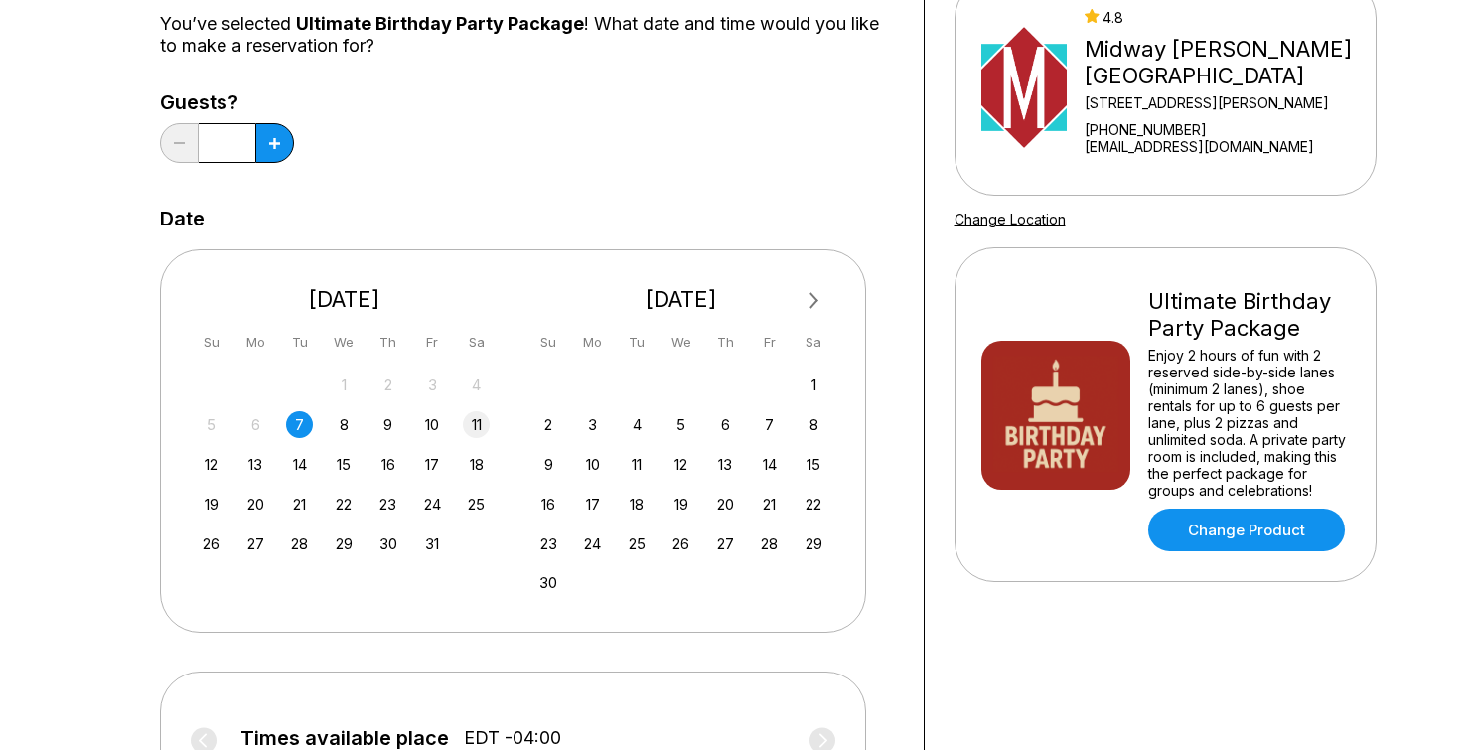
click at [477, 424] on div "11" at bounding box center [476, 424] width 27 height 27
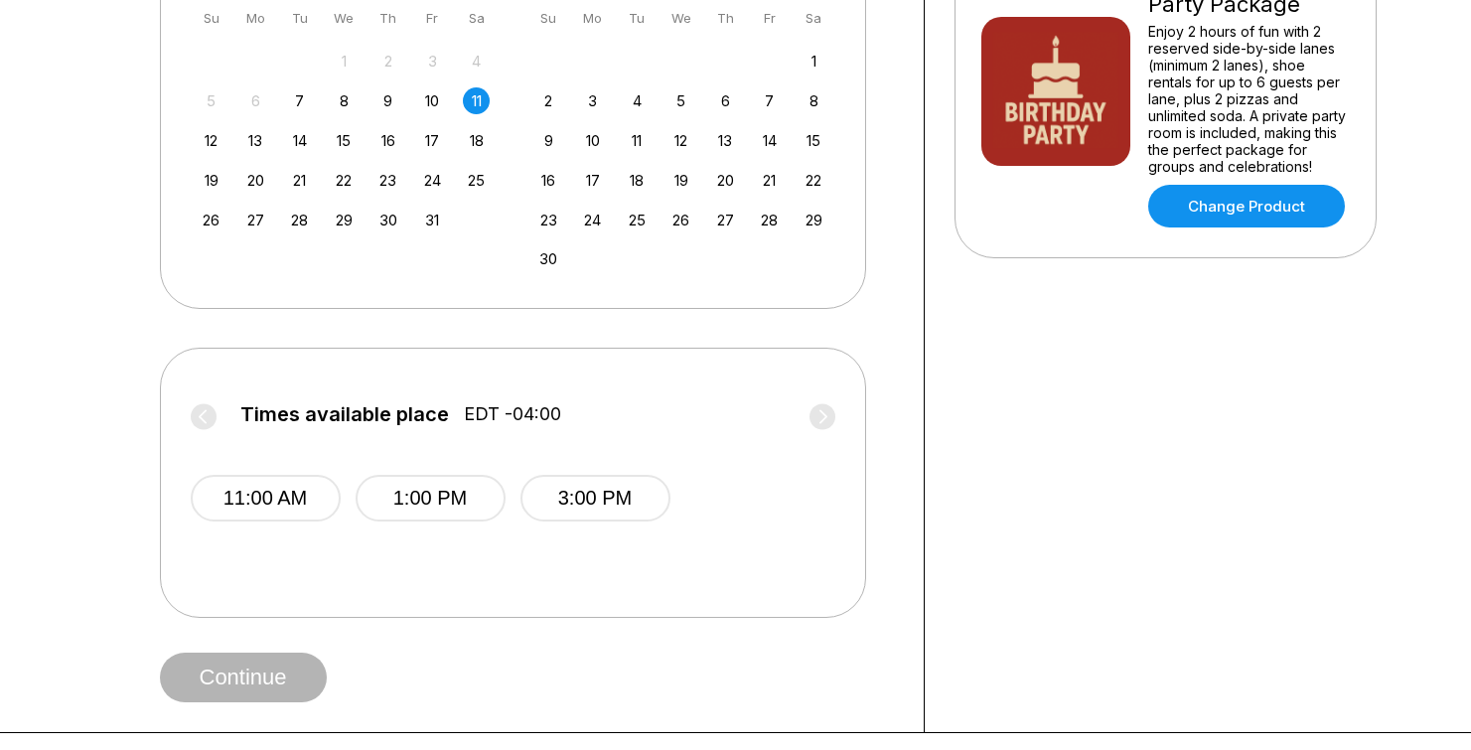
scroll to position [559, 0]
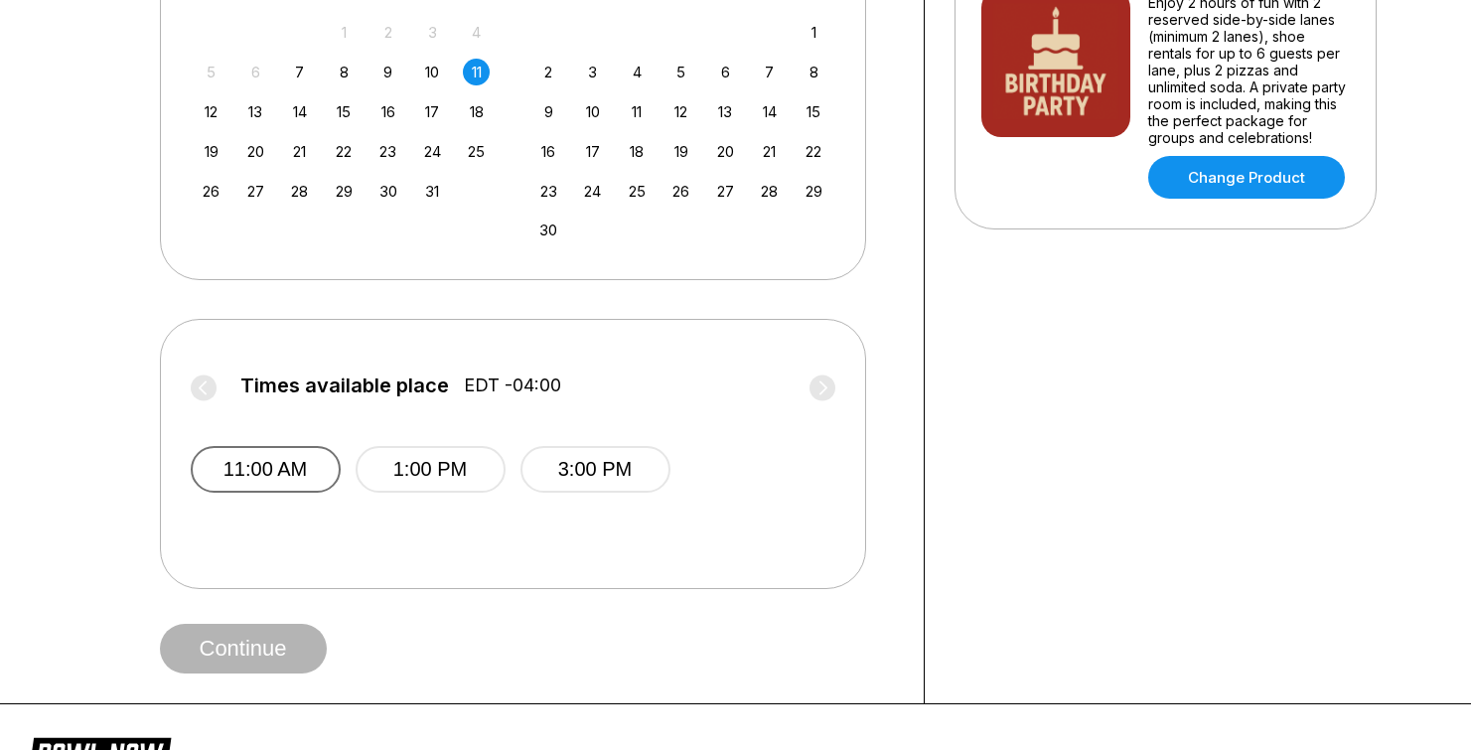
click at [309, 473] on button "11:00 AM" at bounding box center [266, 469] width 150 height 47
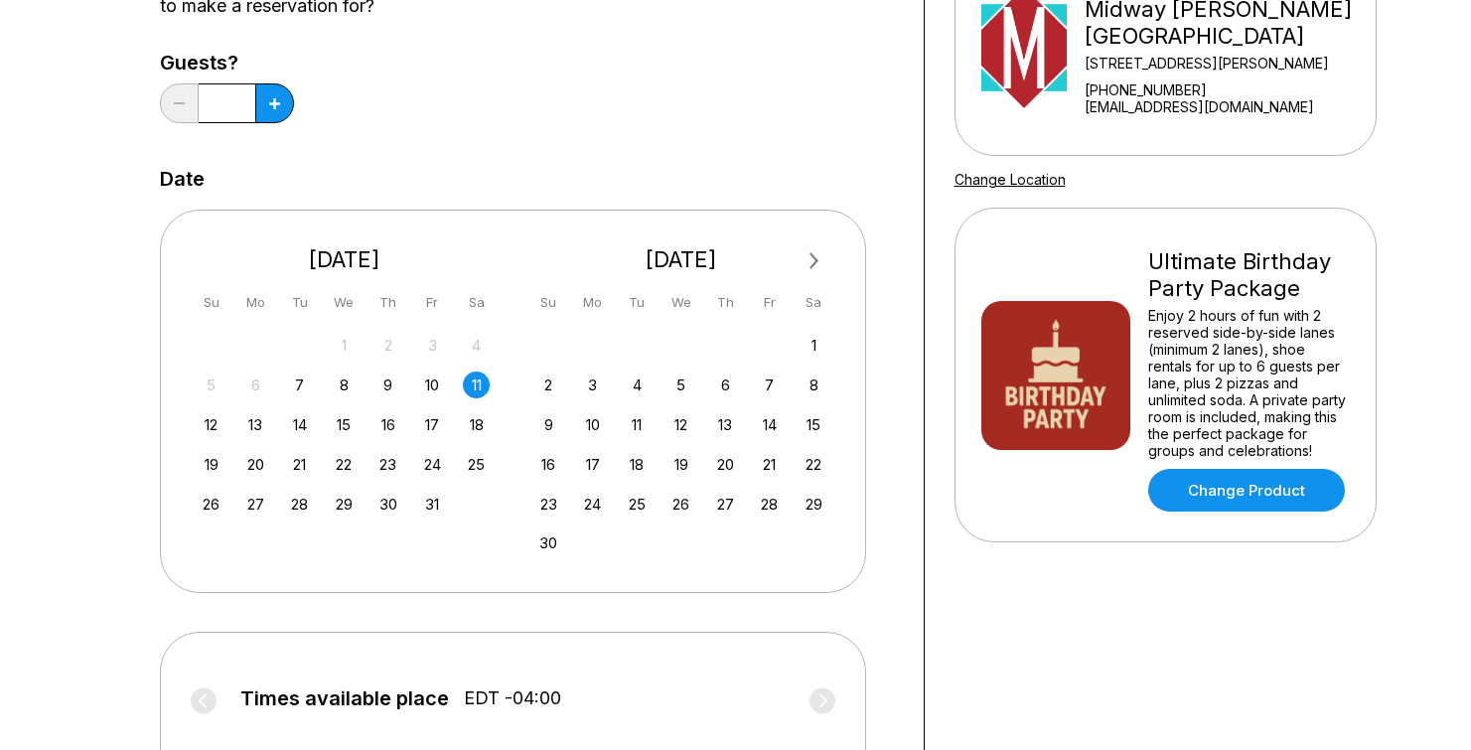
scroll to position [228, 0]
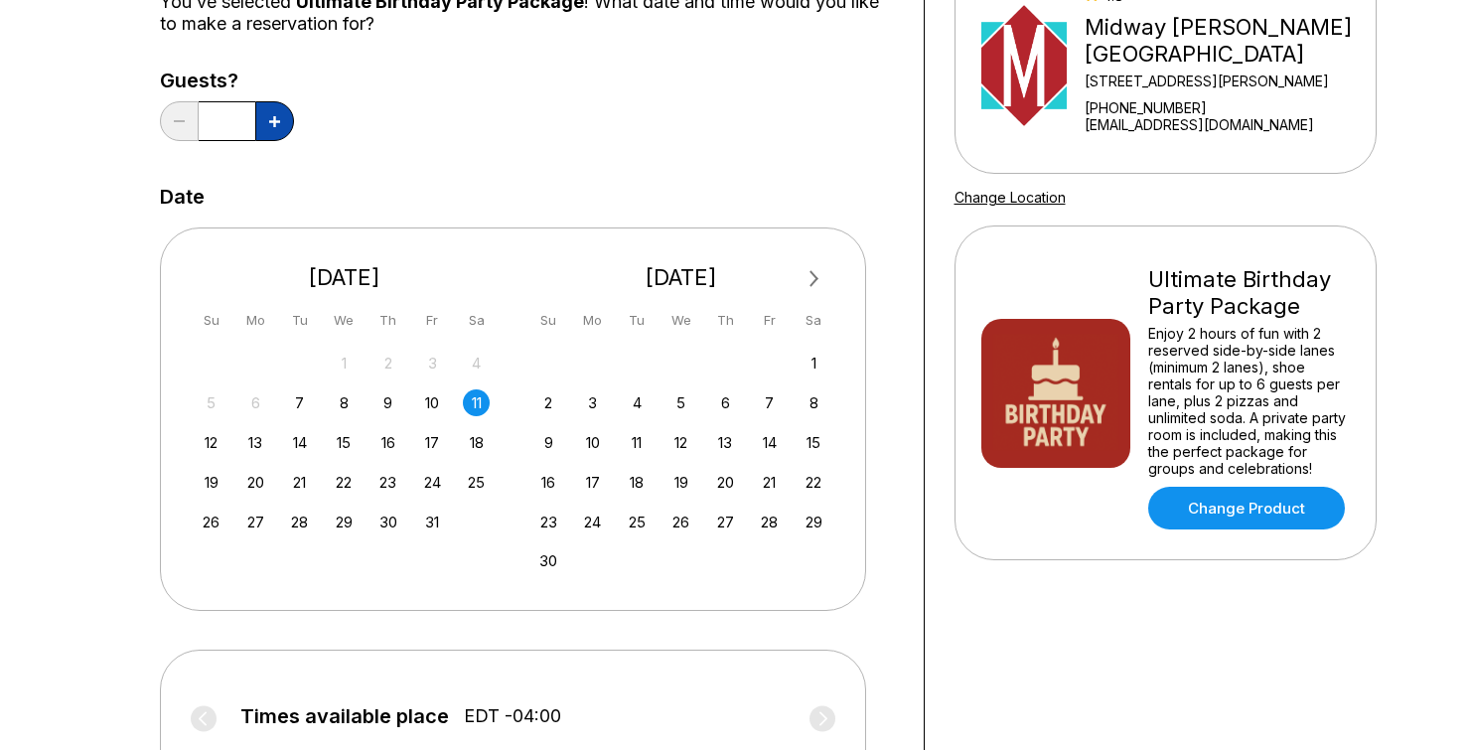
click at [267, 131] on button at bounding box center [274, 121] width 39 height 40
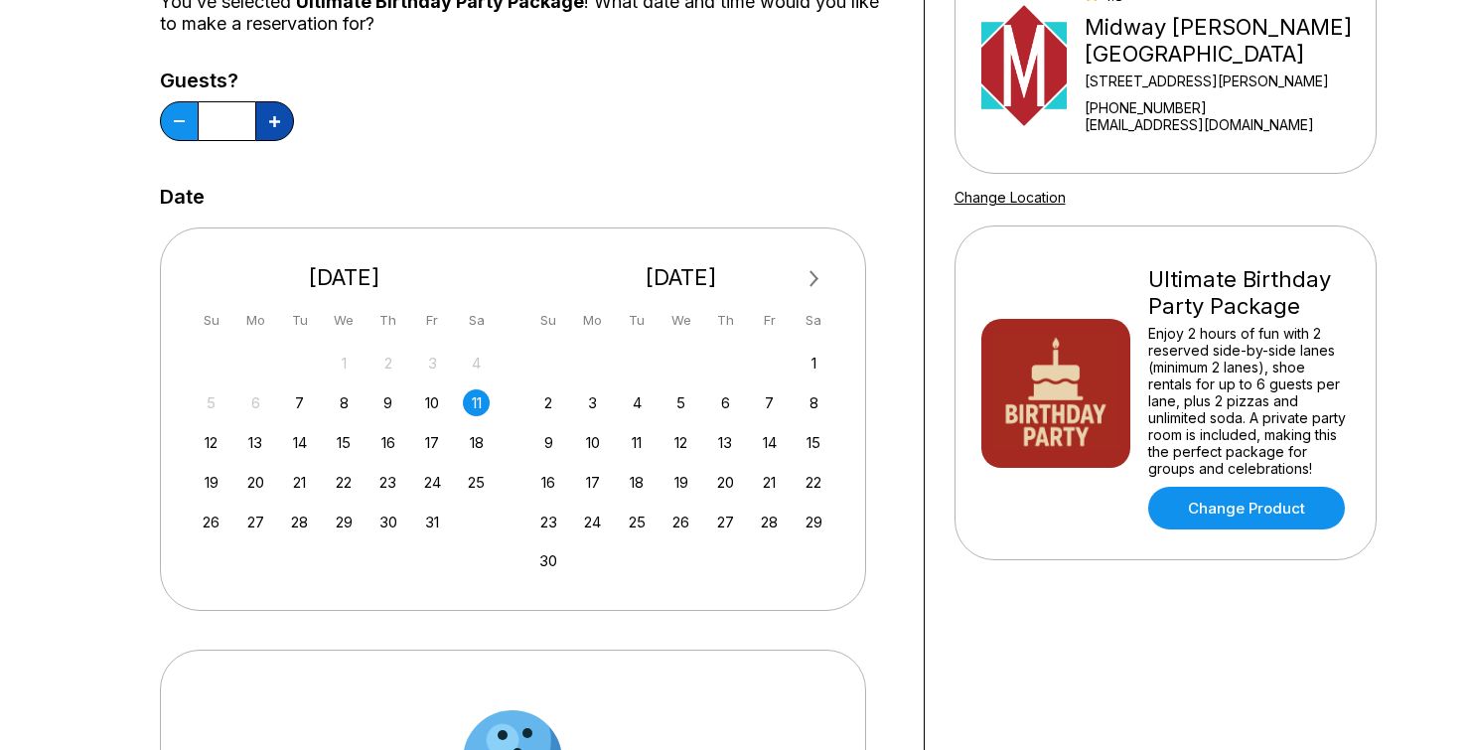
click at [267, 131] on button at bounding box center [274, 121] width 39 height 40
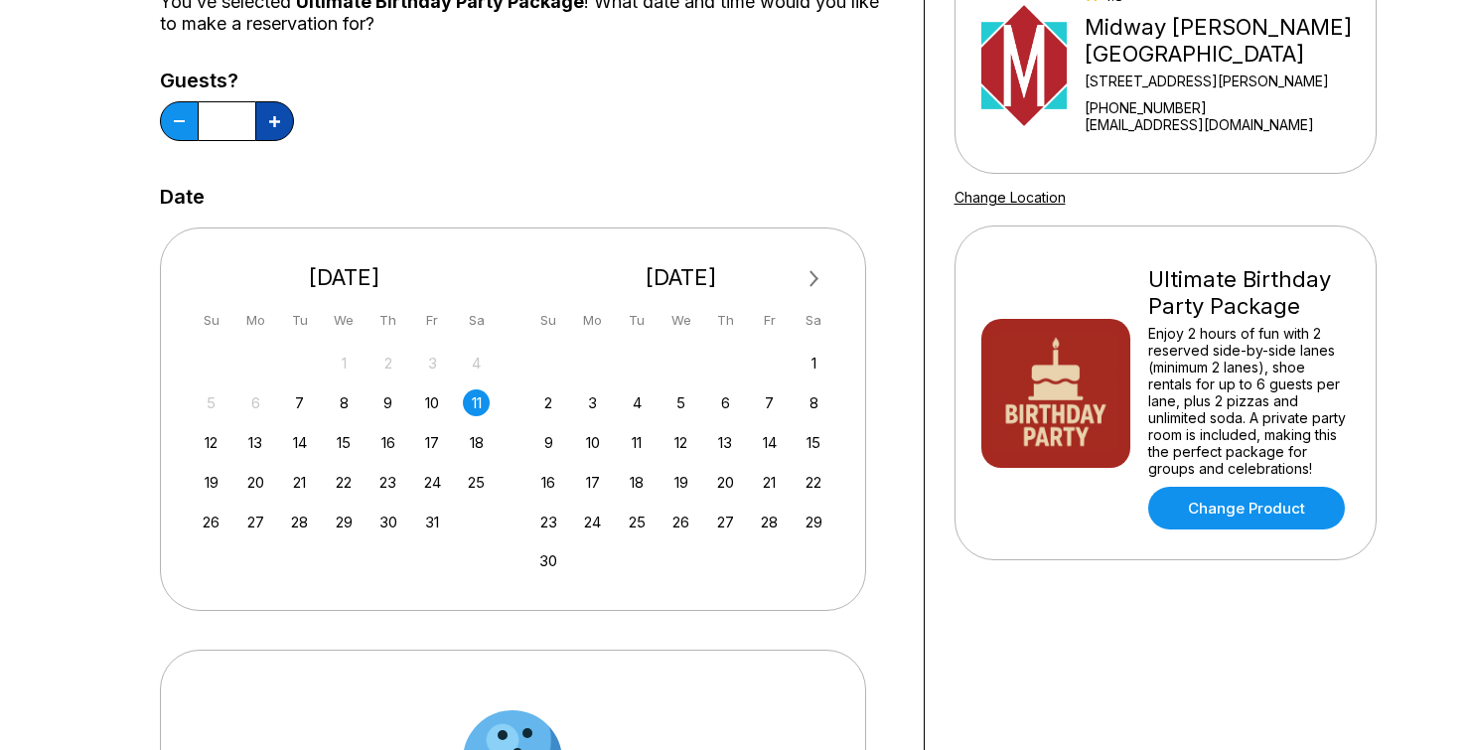
click at [267, 131] on button at bounding box center [274, 121] width 39 height 40
type input "**"
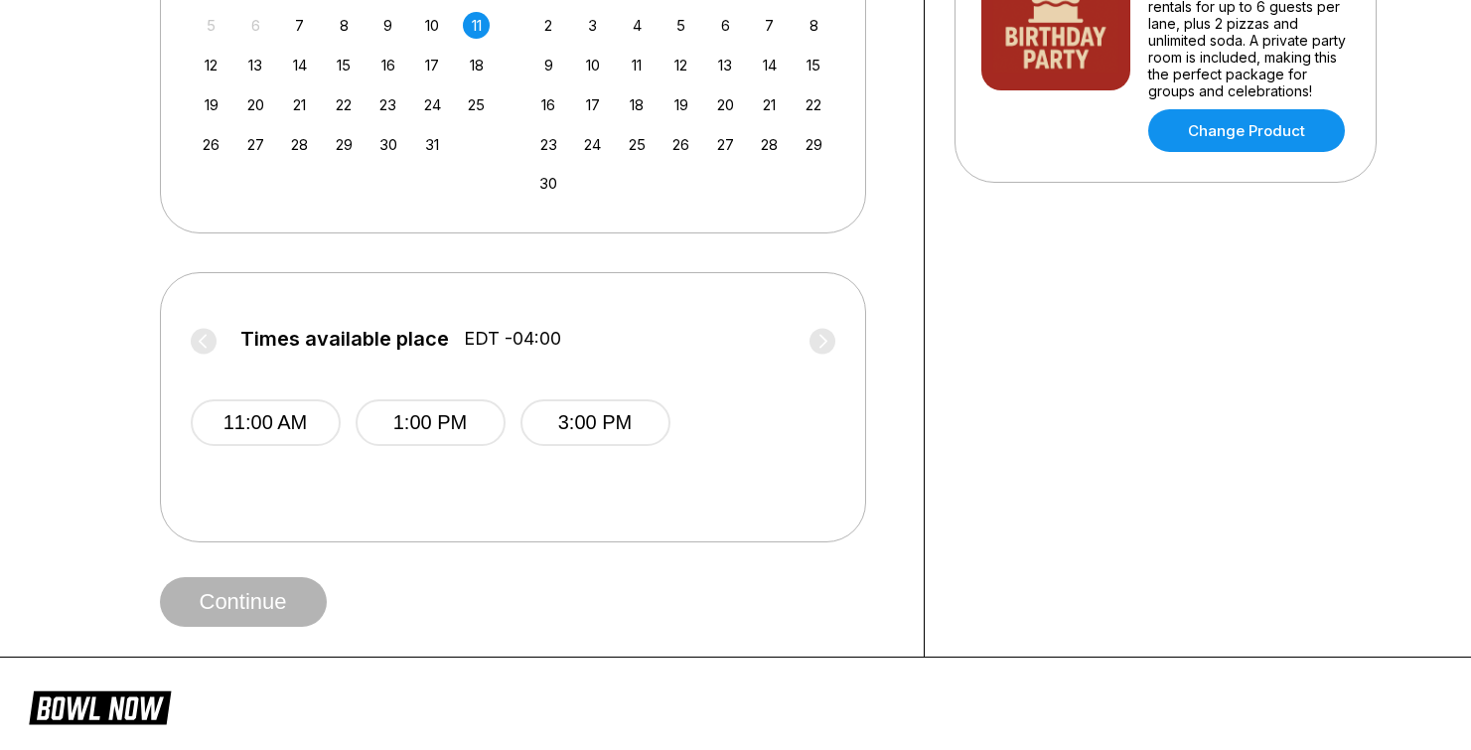
scroll to position [624, 0]
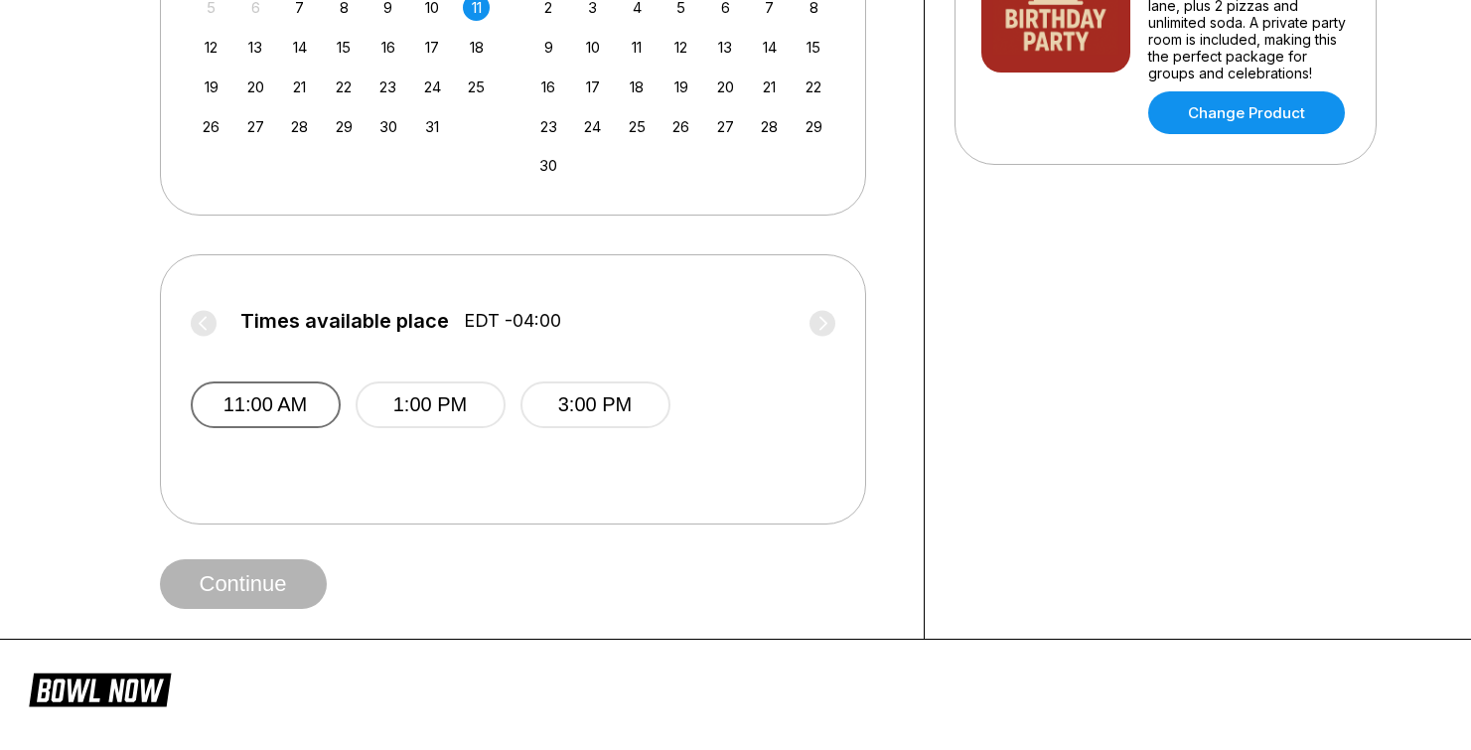
click at [292, 407] on button "11:00 AM" at bounding box center [266, 404] width 150 height 47
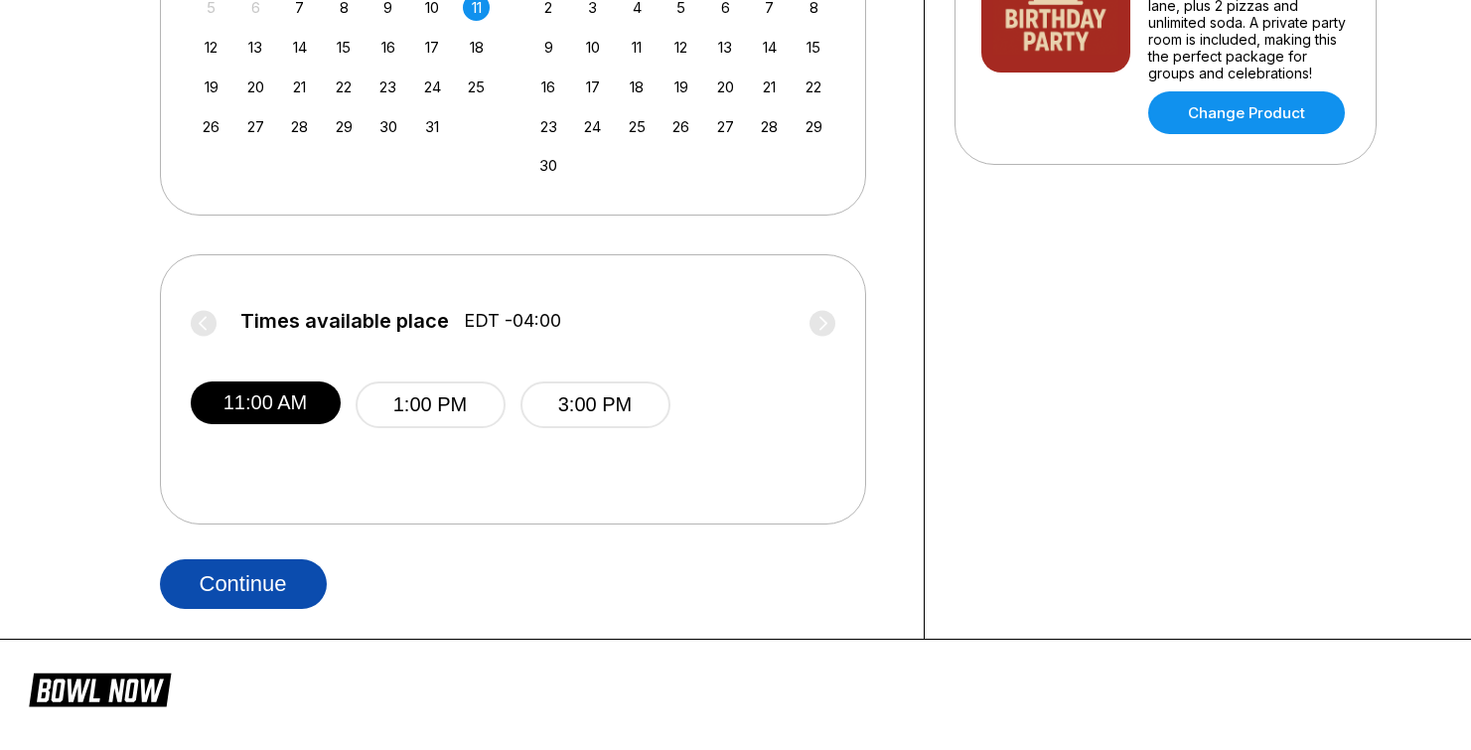
click at [292, 578] on button "Continue" at bounding box center [243, 584] width 167 height 50
